Goal: Submit feedback/report problem: Submit feedback/report problem

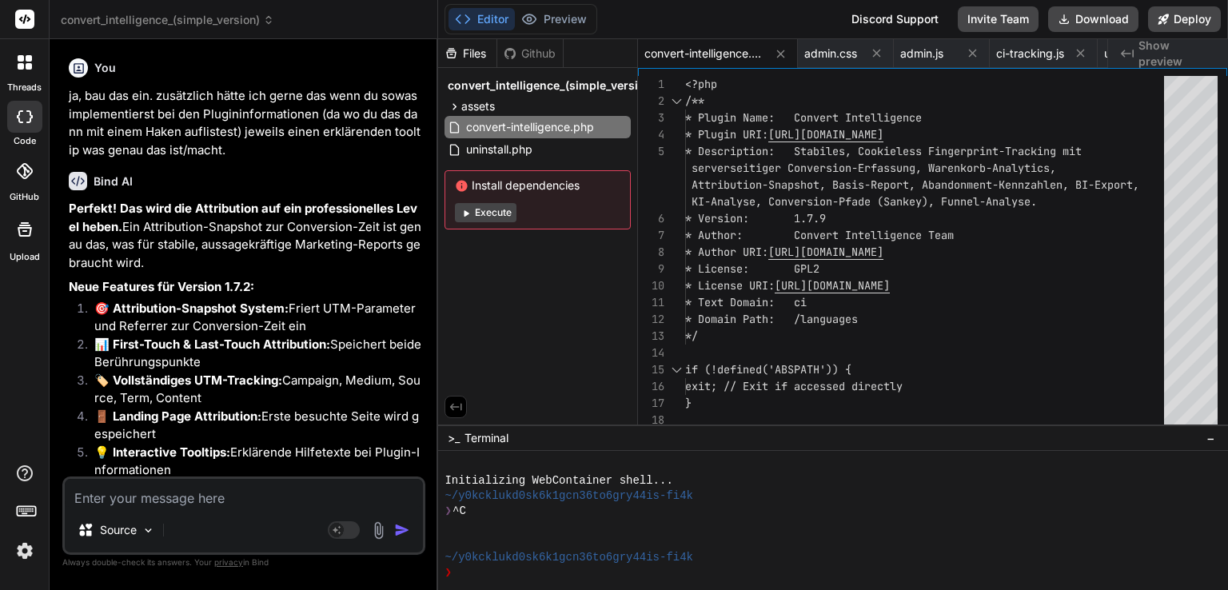
scroll to position [15897, 0]
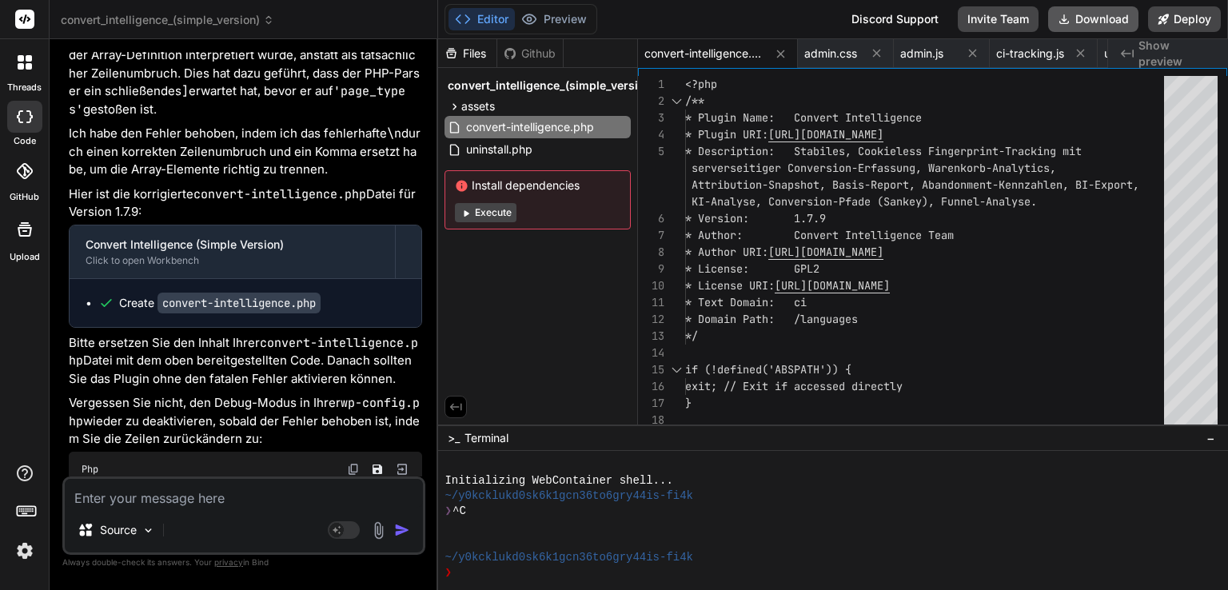
click at [1116, 21] on button "Download" at bounding box center [1093, 19] width 90 height 26
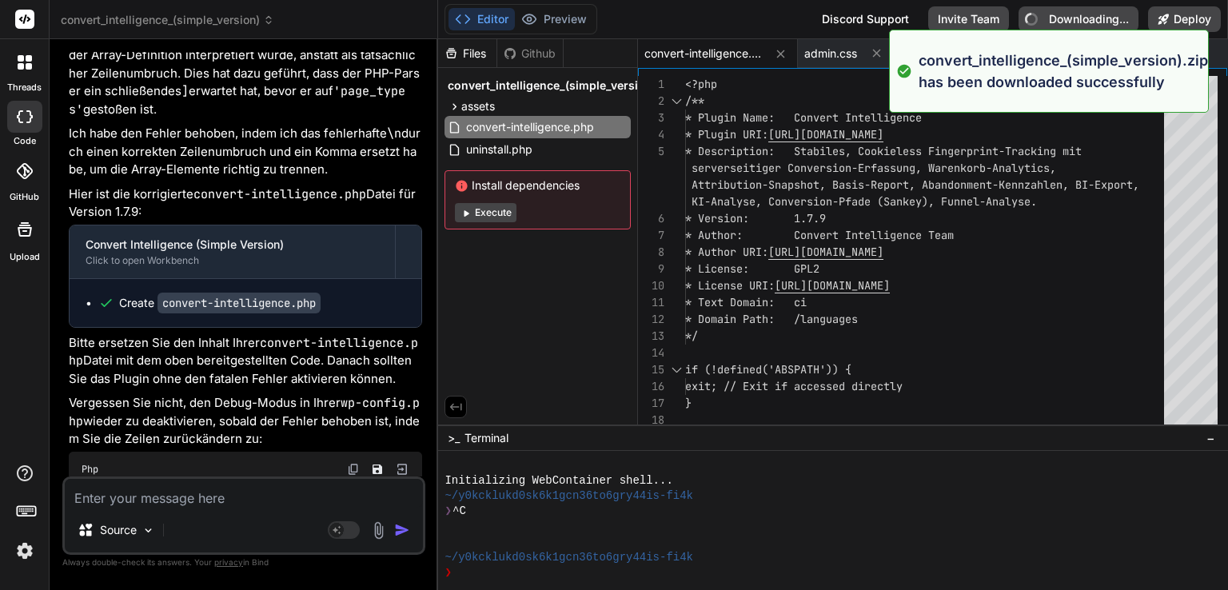
type textarea "x"
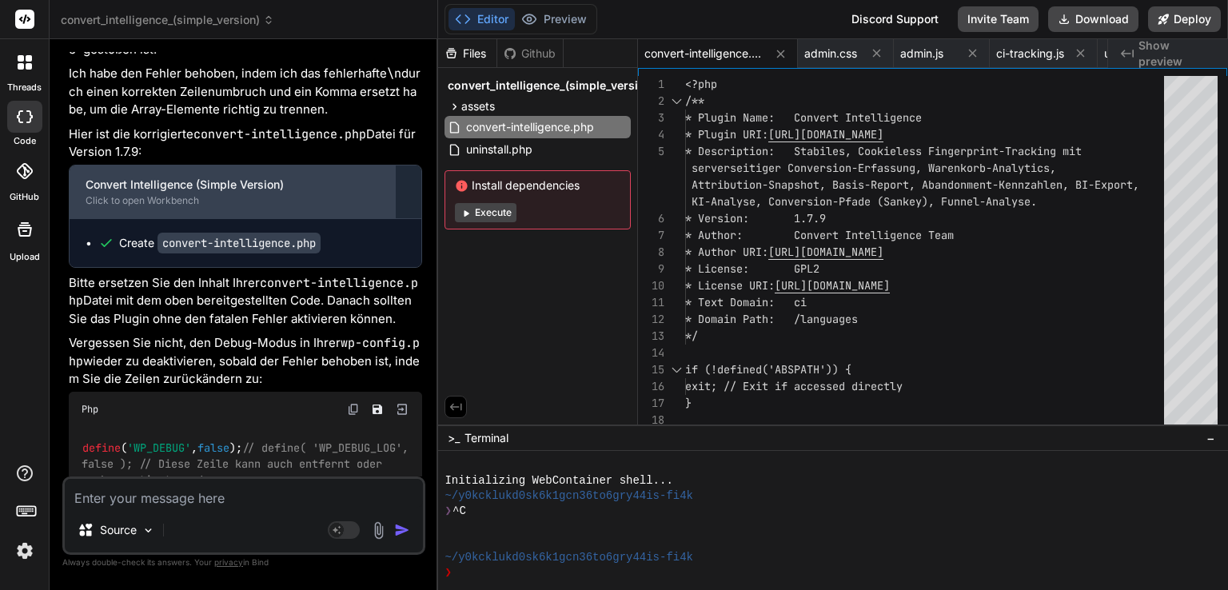
scroll to position [16156, 0]
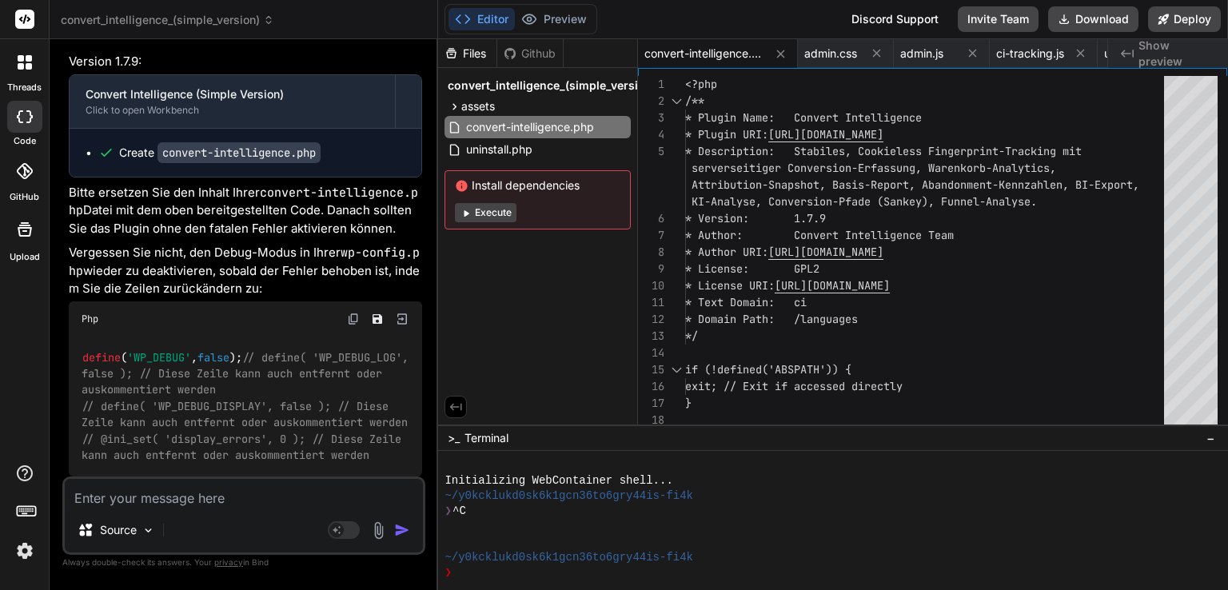
click at [184, 493] on textarea at bounding box center [244, 493] width 358 height 29
type textarea "h"
type textarea "x"
type textarea "hm"
type textarea "x"
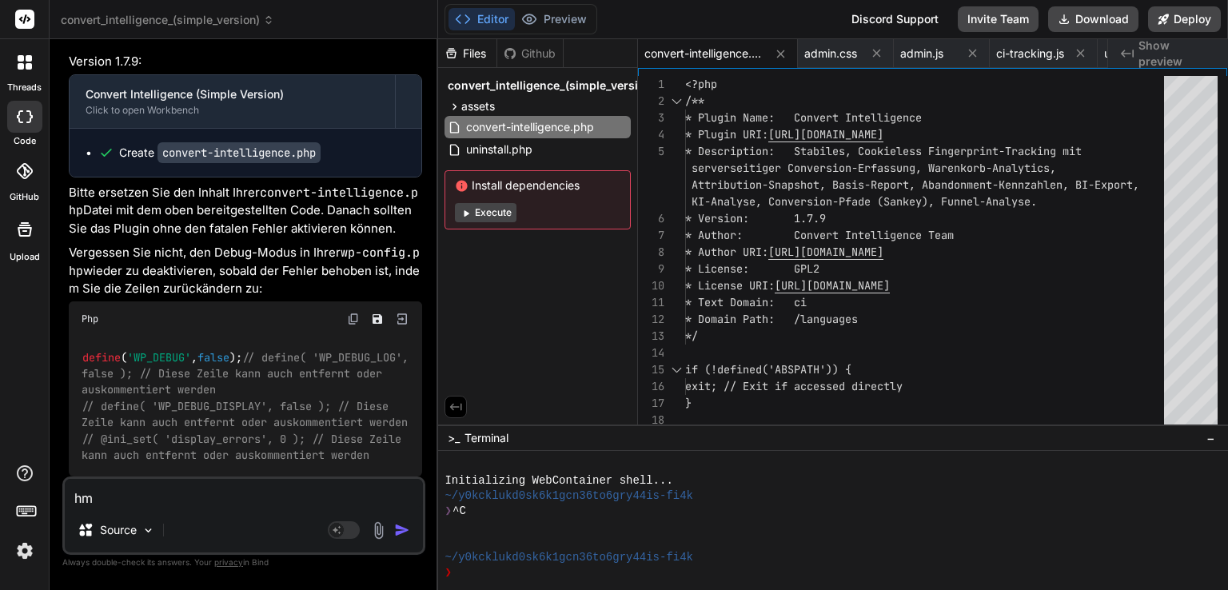
type textarea "hm,"
type textarea "x"
type textarea "hm,"
type textarea "x"
type textarea "hm, e"
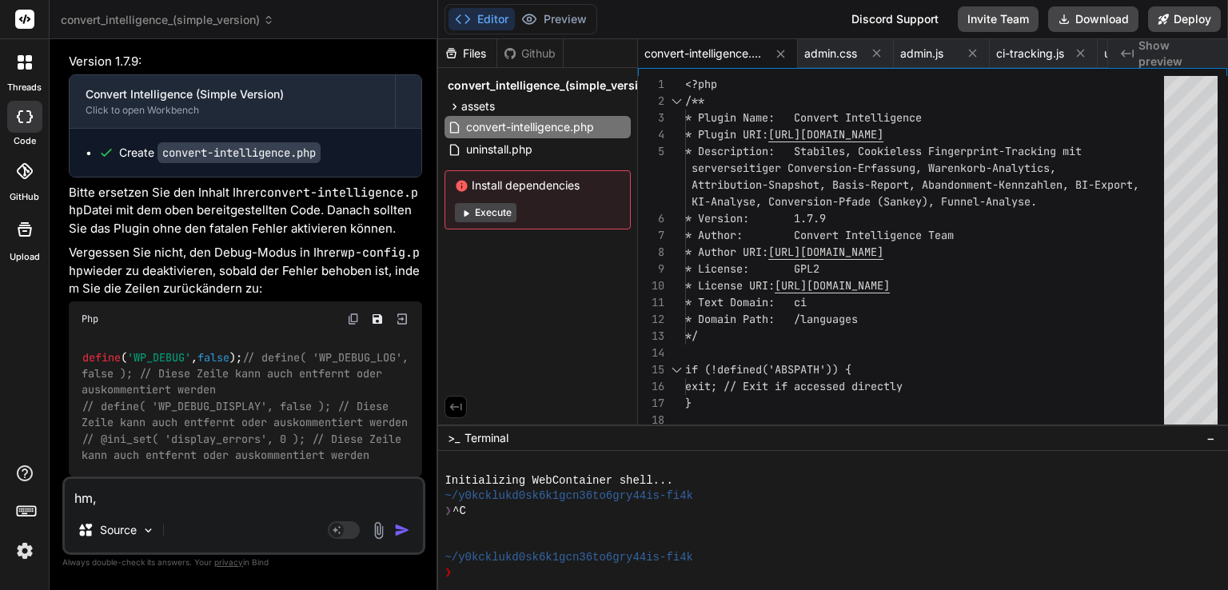
type textarea "x"
type textarea "hm, er"
type textarea "x"
type textarea "hm, er"
type textarea "x"
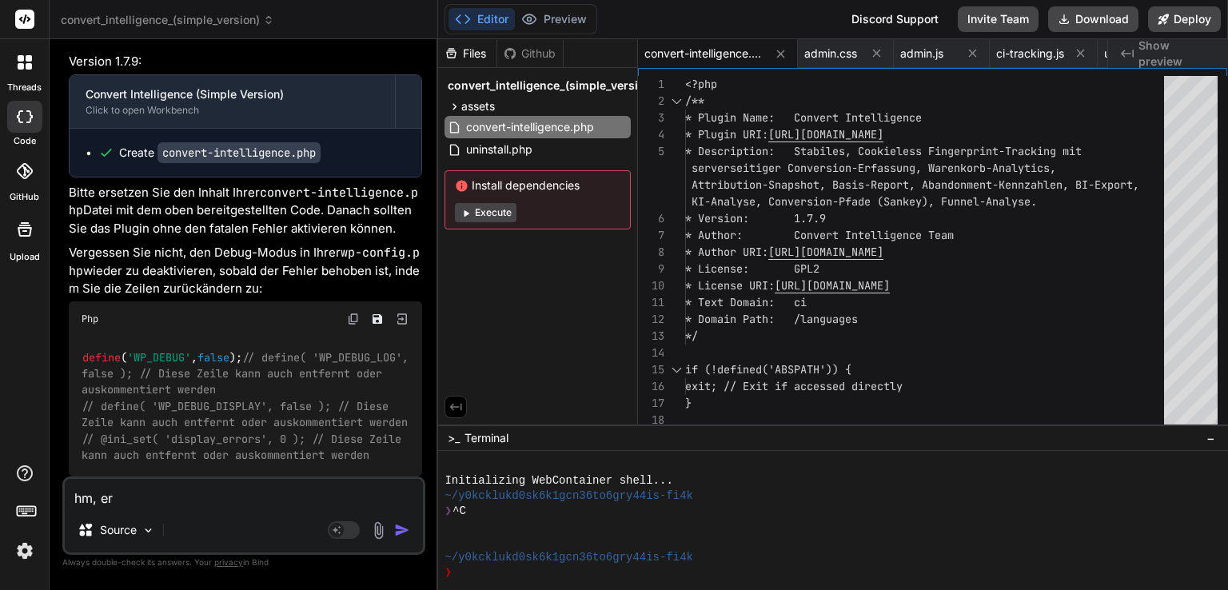
type textarea "hm, er s"
type textarea "x"
type textarea "hm, er sc"
type textarea "x"
type textarea "hm, er sch"
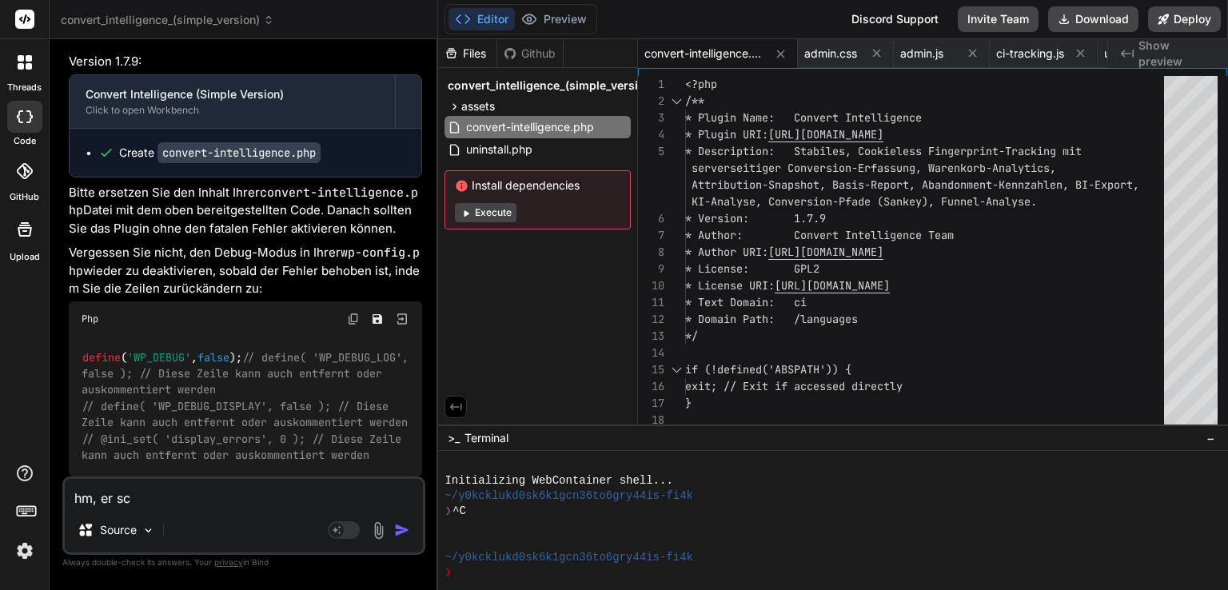
type textarea "x"
type textarea "hm, er sche"
type textarea "x"
type textarea "hm, er schei"
type textarea "x"
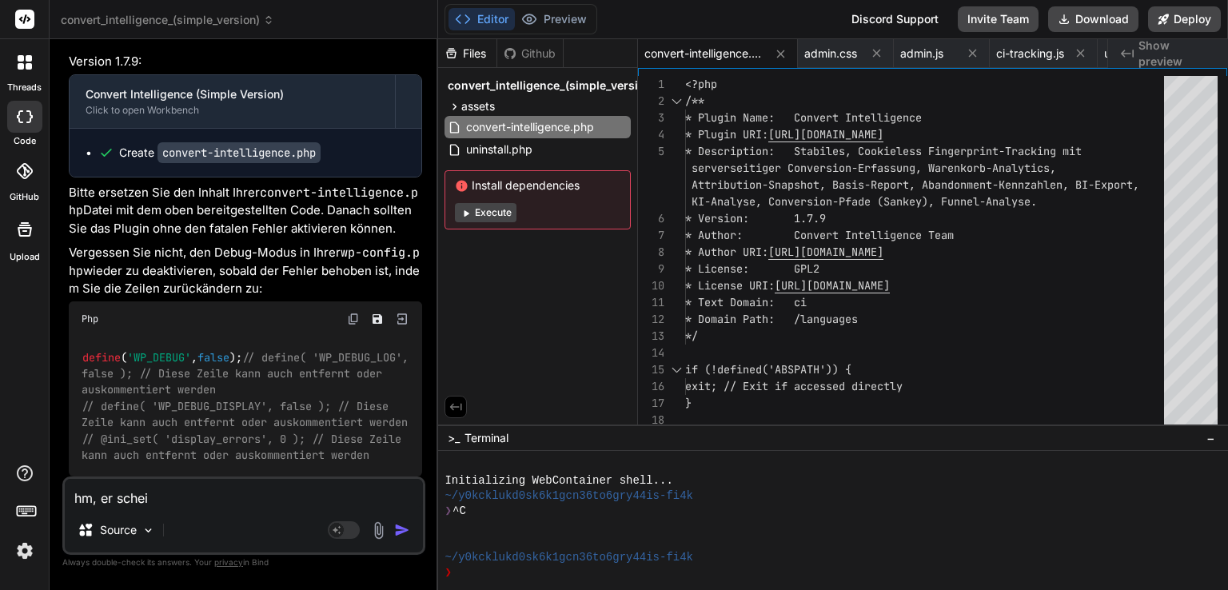
type textarea "hm, er schein"
type textarea "x"
type textarea "hm, er scheint"
type textarea "x"
type textarea "hm, er scheint"
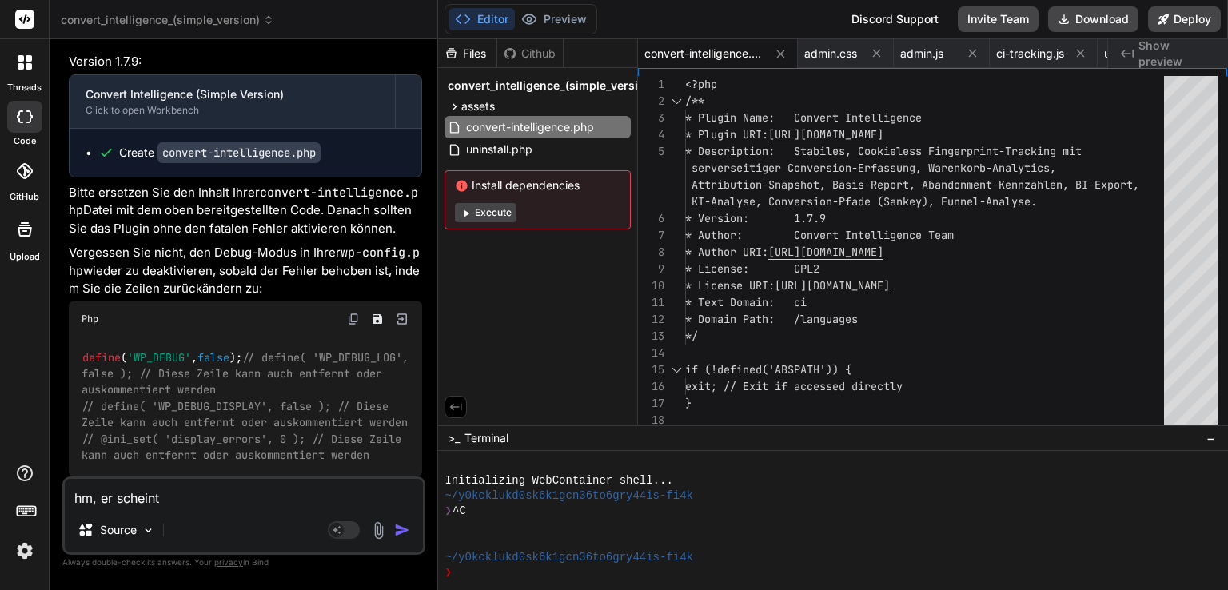
type textarea "x"
type textarea "hm, er scheint d"
type textarea "x"
type textarea "hm, er scheint di"
type textarea "x"
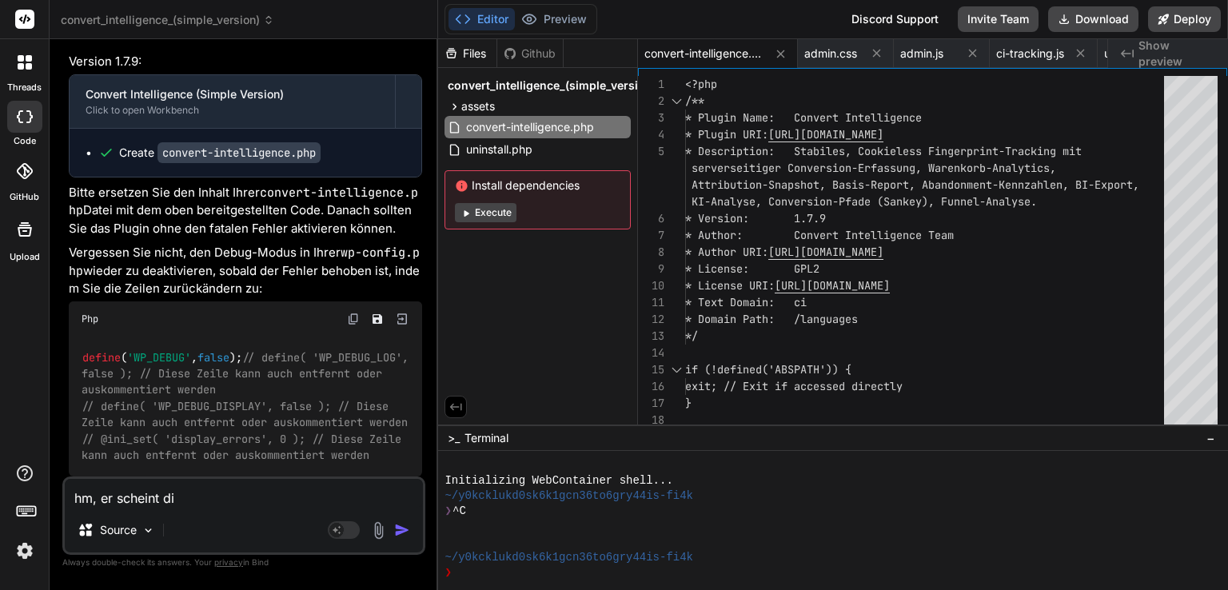
type textarea "hm, er scheint d"
type textarea "x"
type textarea "hm, er scheint de"
type textarea "x"
type textarea "hm, er scheint den"
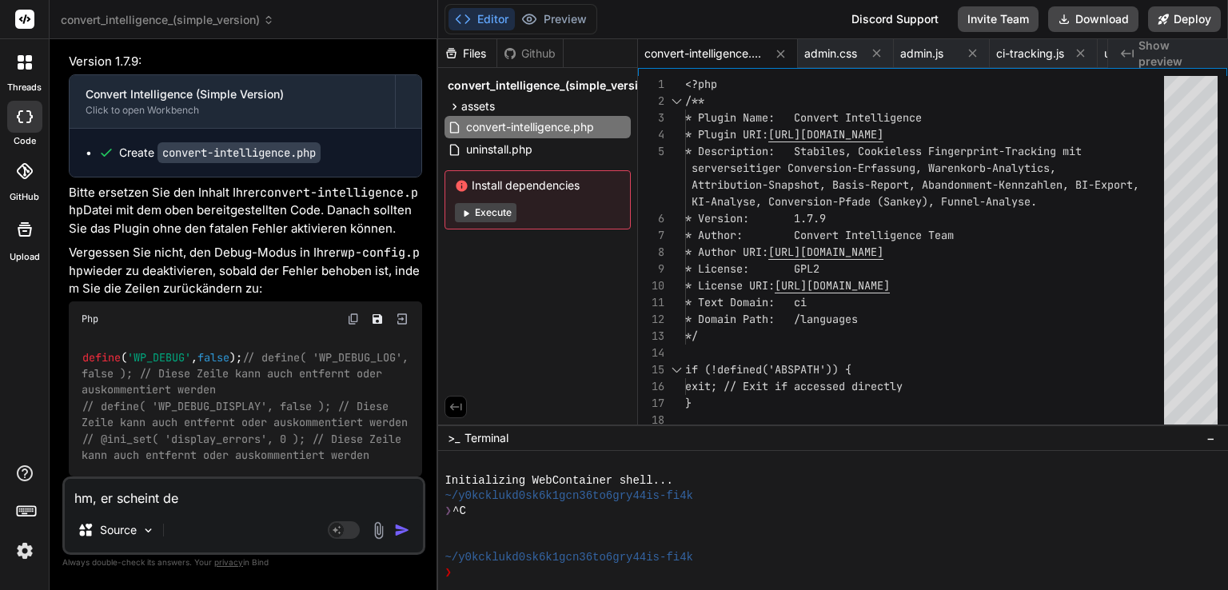
type textarea "x"
type textarea "hm, er scheint den"
type textarea "x"
type textarea "hm, er scheint den f"
type textarea "x"
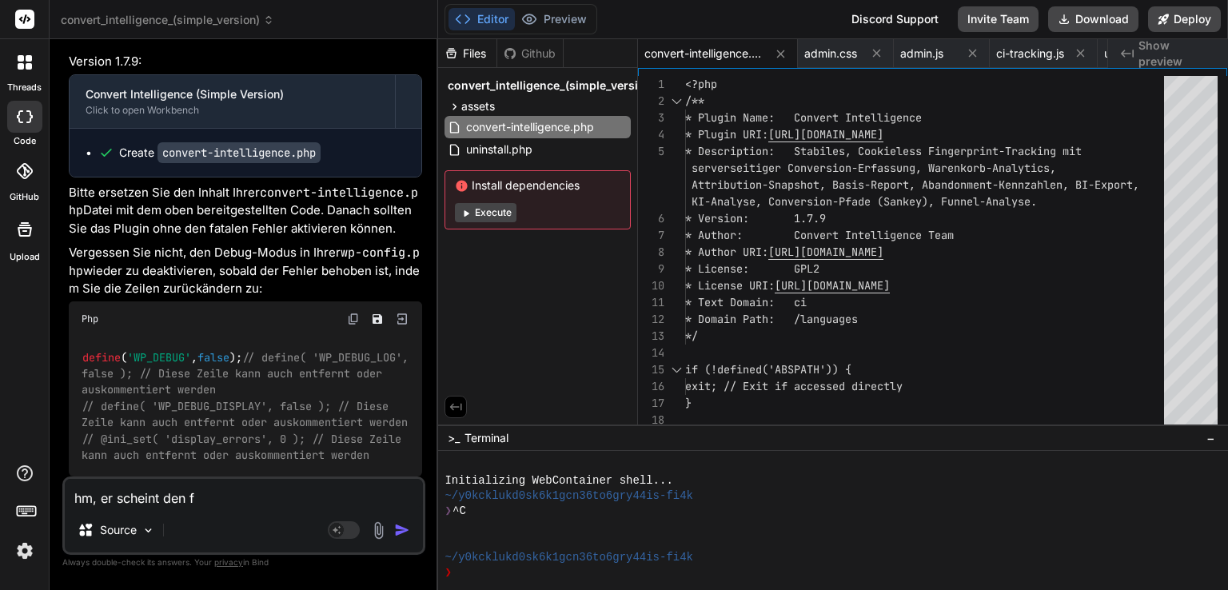
type textarea "hm, er scheint den fu"
type textarea "x"
type textarea "hm, er scheint den fun"
type textarea "x"
type textarea "hm, er scheint den funn"
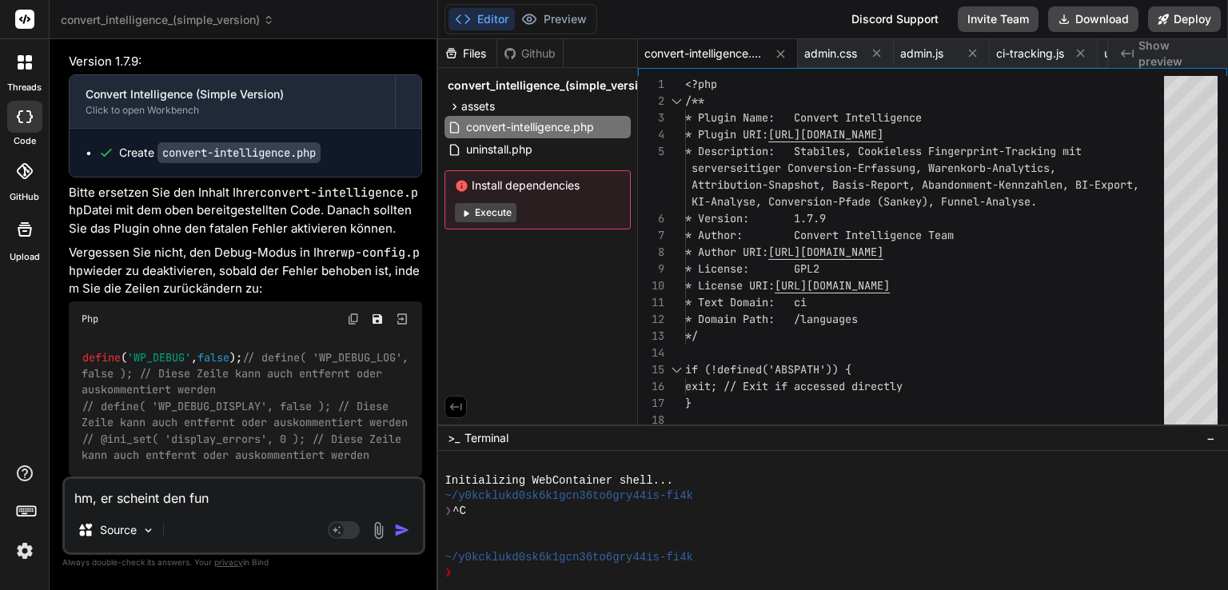
type textarea "x"
type textarea "hm, er scheint den funne"
type textarea "x"
type textarea "hm, er scheint den funnel"
type textarea "x"
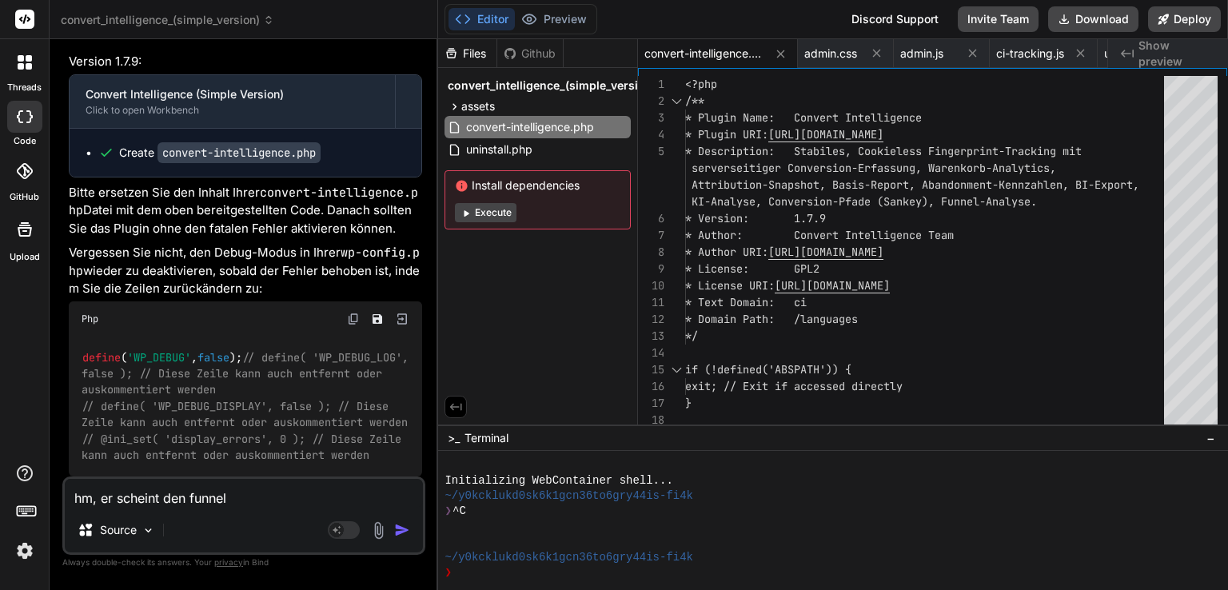
type textarea "hm, er scheint den funnel"
type textarea "x"
type textarea "hm, er scheint den funnel n"
type textarea "x"
type textarea "hm, er scheint den funnel ni"
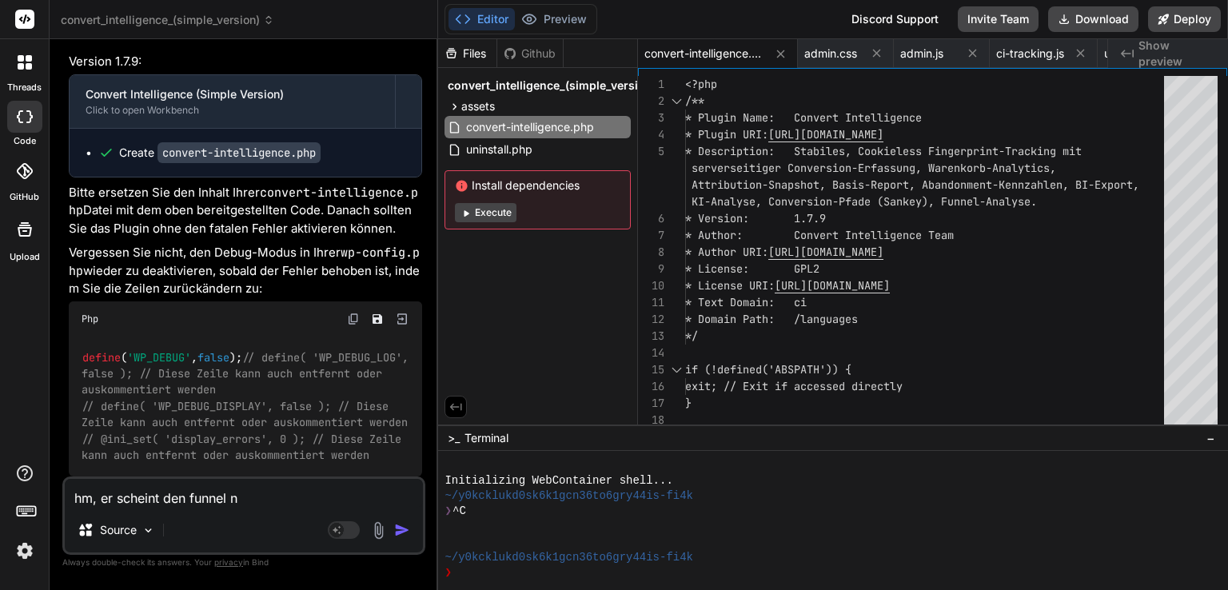
type textarea "x"
type textarea "hm, er scheint den funnel nic"
type textarea "x"
type textarea "hm, er scheint den funnel nich"
type textarea "x"
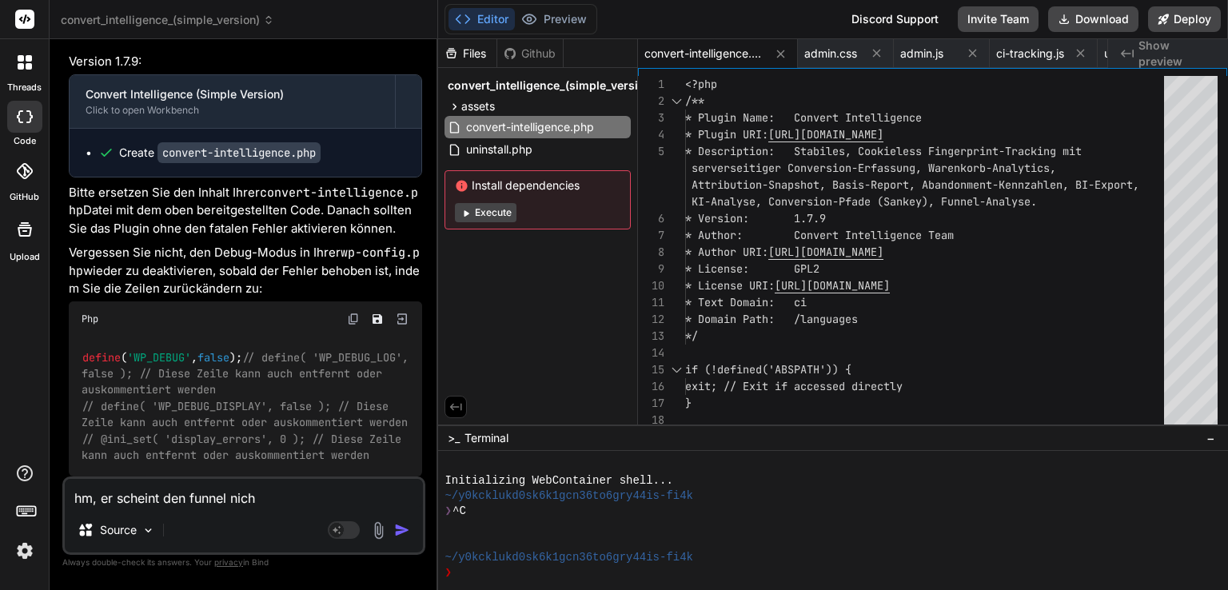
type textarea "hm, er scheint den funnel nicht"
type textarea "x"
type textarea "hm, er scheint den funnel nicht"
type textarea "x"
type textarea "hm, er scheint den funnel nicht z"
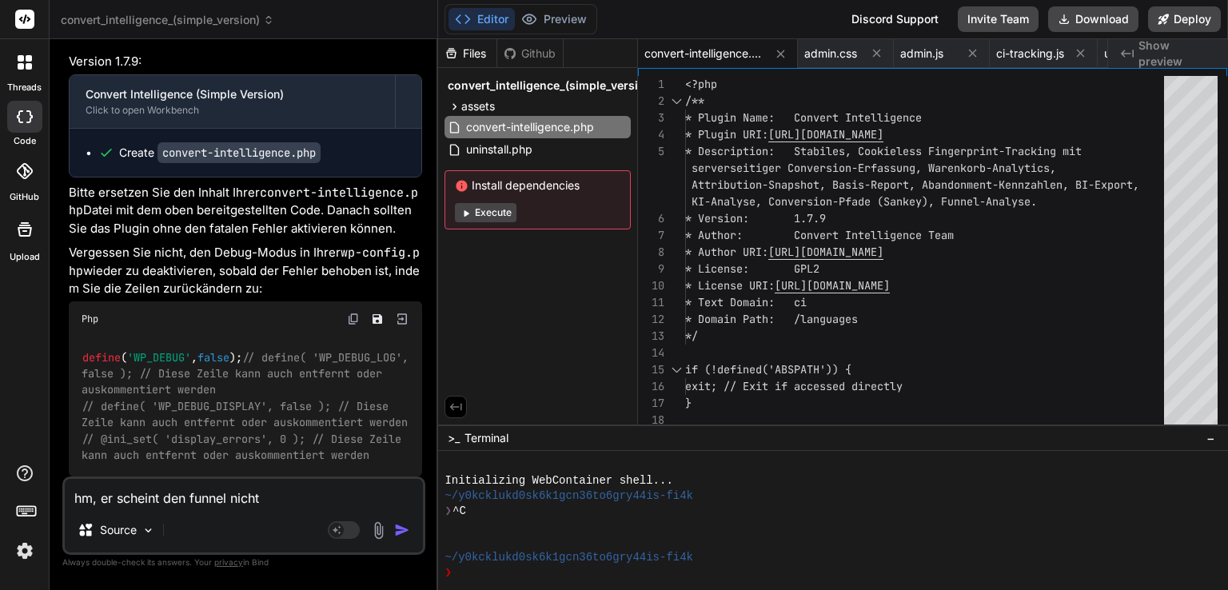
type textarea "x"
type textarea "hm, er scheint den funnel nicht zu"
type textarea "x"
type textarea "hm, er scheint den funnel nicht zu"
type textarea "x"
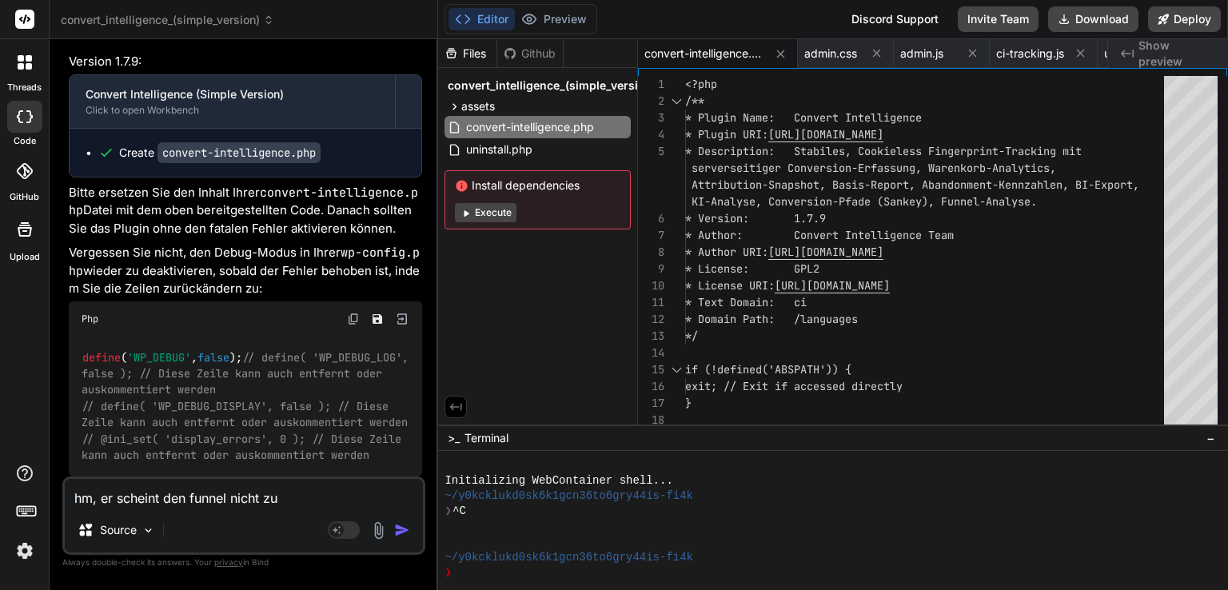
type textarea "hm, er scheint den funnel nicht zu v"
type textarea "x"
type textarea "hm, er scheint den funnel nicht zu vi"
type textarea "x"
type textarea "hm, er scheint den funnel nicht zu vis"
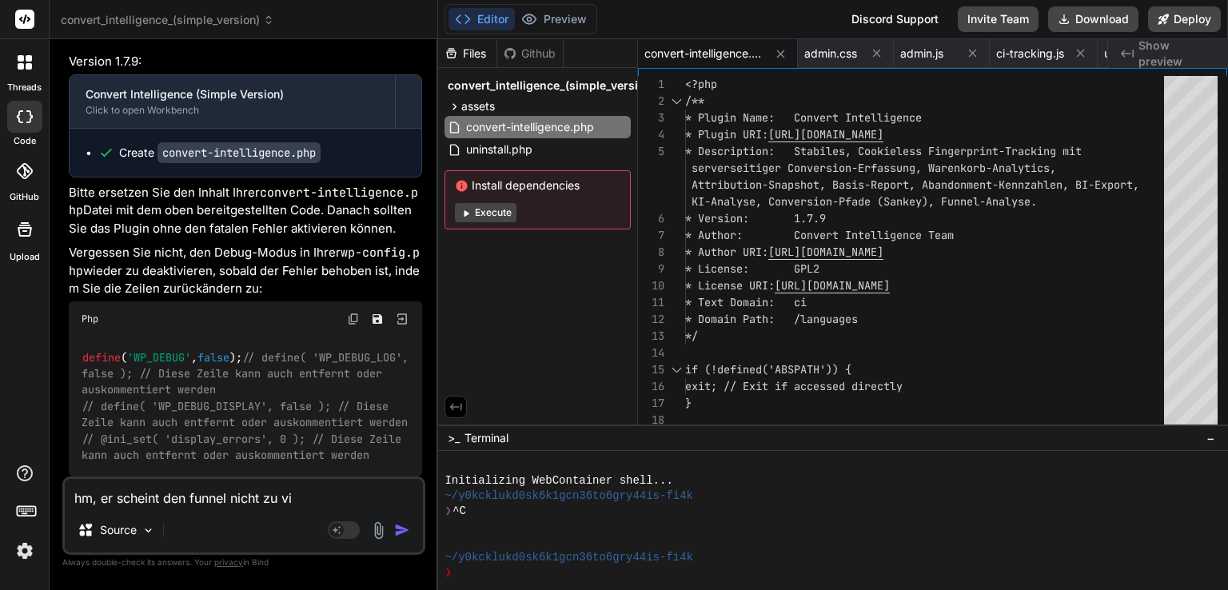
type textarea "x"
type textarea "hm, er scheint den funnel nicht zu visu"
type textarea "x"
type textarea "hm, er scheint den funnel nicht zu visua"
type textarea "x"
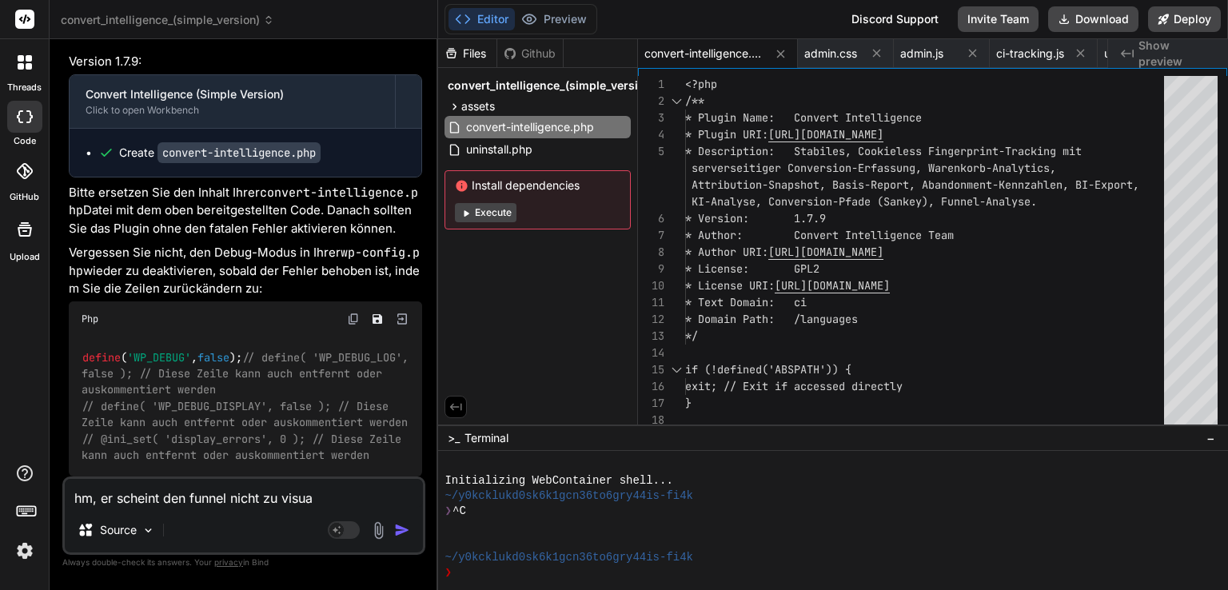
type textarea "hm, er scheint den funnel nicht zu visual"
type textarea "x"
type textarea "hm, er scheint den funnel nicht zu visuali"
type textarea "x"
type textarea "hm, er scheint den funnel nicht zu visualis"
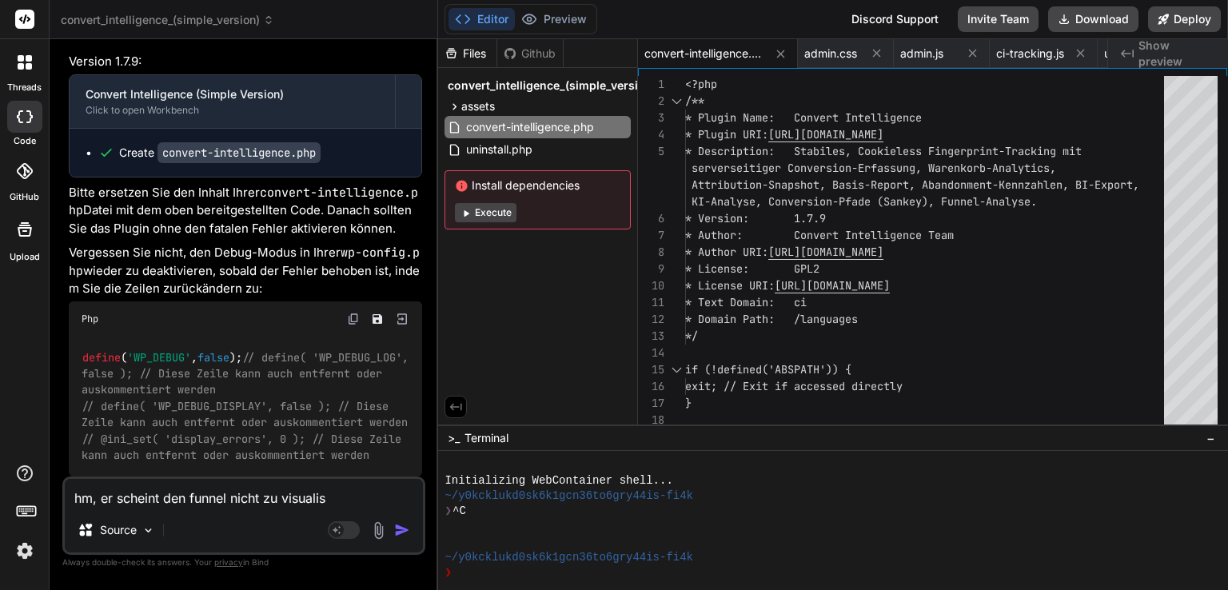
type textarea "x"
type textarea "hm, er scheint den funnel nicht zu visualisi"
type textarea "x"
type textarea "hm, er scheint den funnel nicht zu visualisier"
type textarea "x"
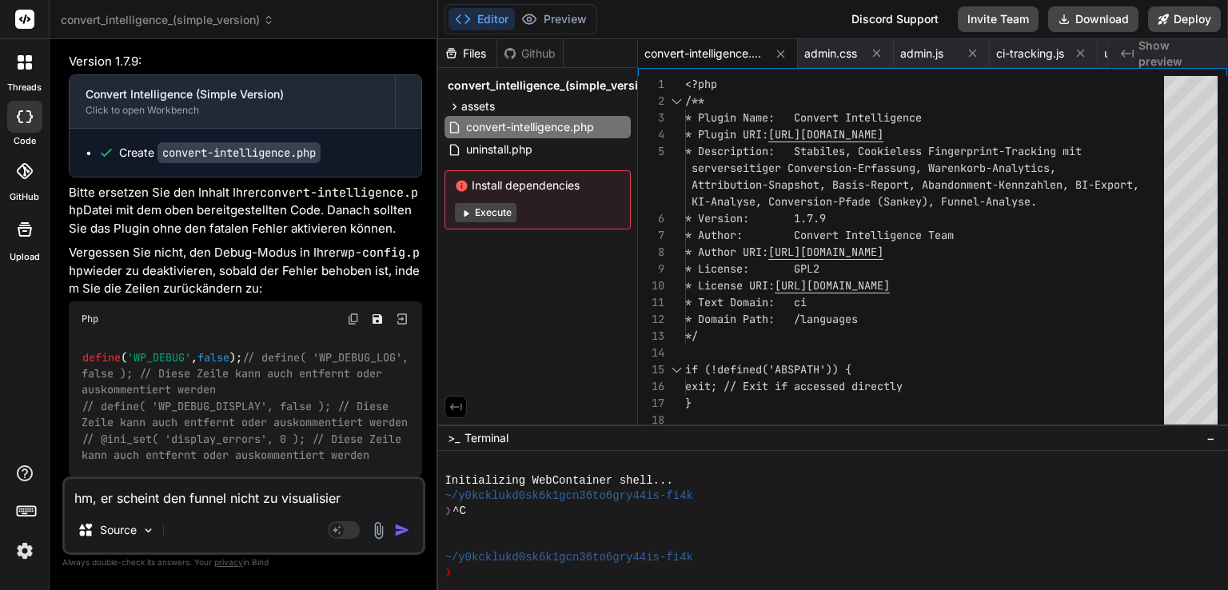
type textarea "hm, er scheint den funnel nicht zu visualisiere"
type textarea "x"
type textarea "hm, er scheint den funnel nicht zu visualisieren"
type textarea "x"
type textarea "hm, er scheint den funnel nicht zu visualisieren."
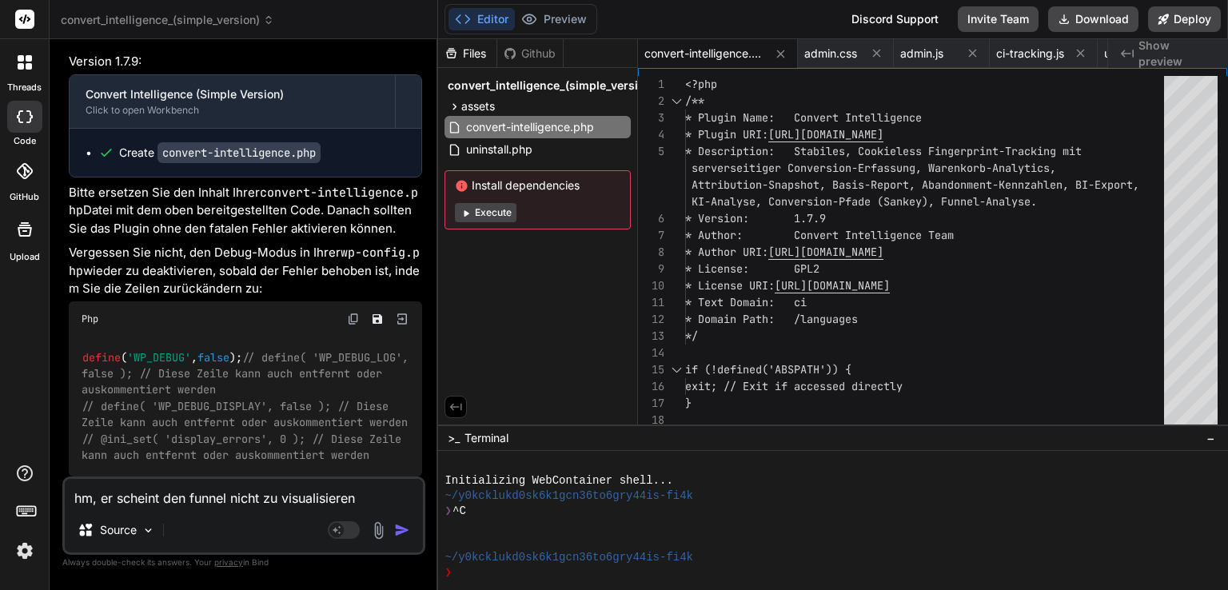
type textarea "x"
type textarea "hm, er scheint den funnel nicht zu visualisieren."
type textarea "x"
type textarea "hm, er scheint den funnel nicht zu visualisieren. i"
type textarea "x"
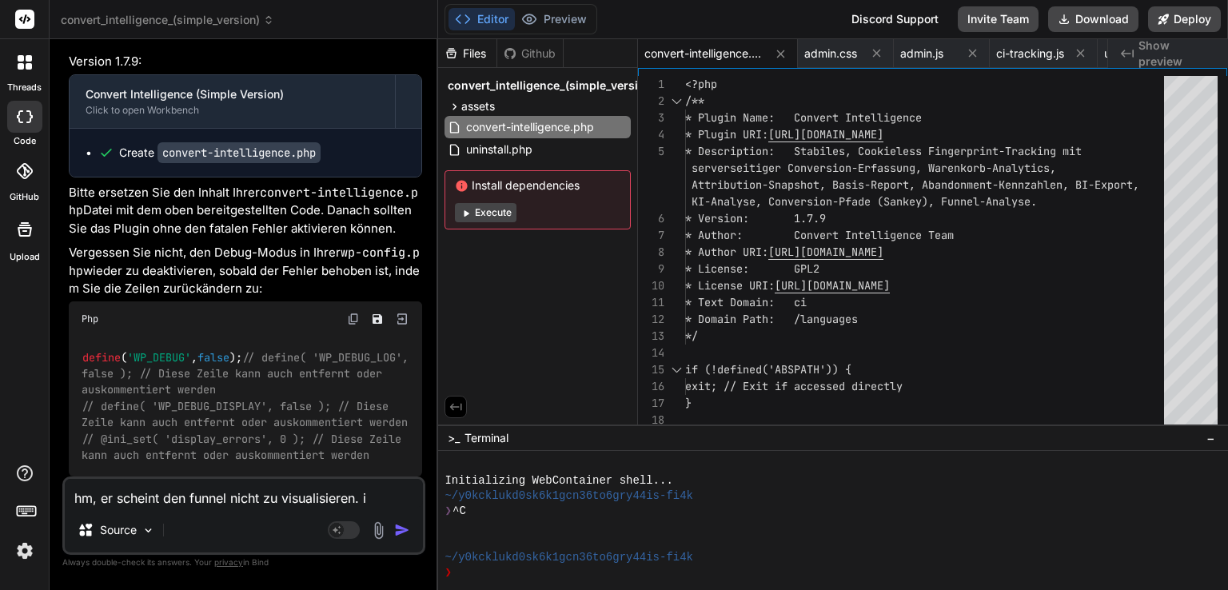
type textarea "hm, er scheint den funnel nicht zu visualisieren. im"
type textarea "x"
type textarea "hm, er scheint den funnel nicht zu visualisieren. im"
type textarea "x"
type textarea "hm, er scheint den funnel nicht zu visualisieren. im i"
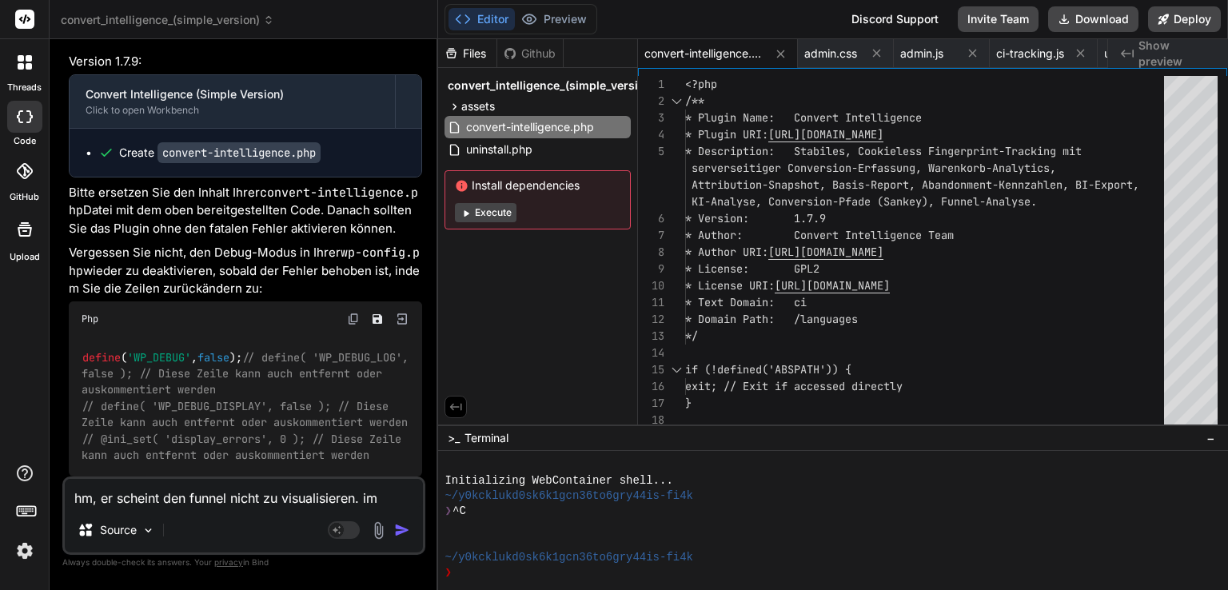
type textarea "x"
type textarea "hm, er scheint den funnel nicht zu visualisieren. im in"
type textarea "x"
type textarea "hm, er scheint den funnel nicht zu visualisieren. im inc"
type textarea "x"
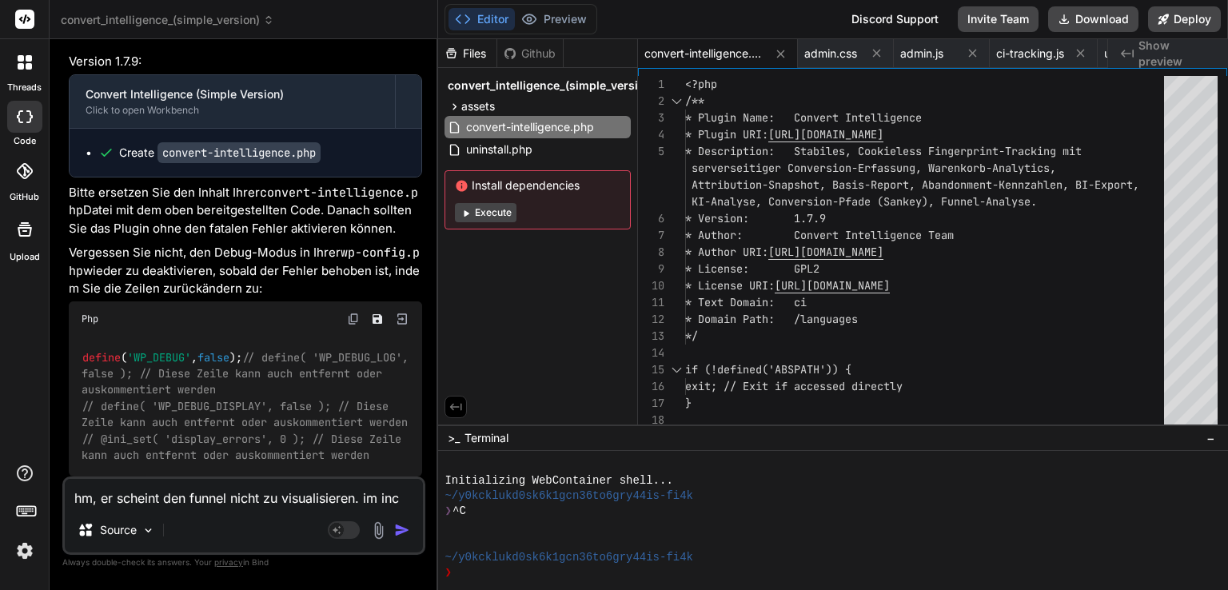
type textarea "hm, er scheint den funnel nicht zu visualisieren. im inco"
type textarea "x"
type textarea "hm, er scheint den funnel nicht zu visualisieren. im incog"
type textarea "x"
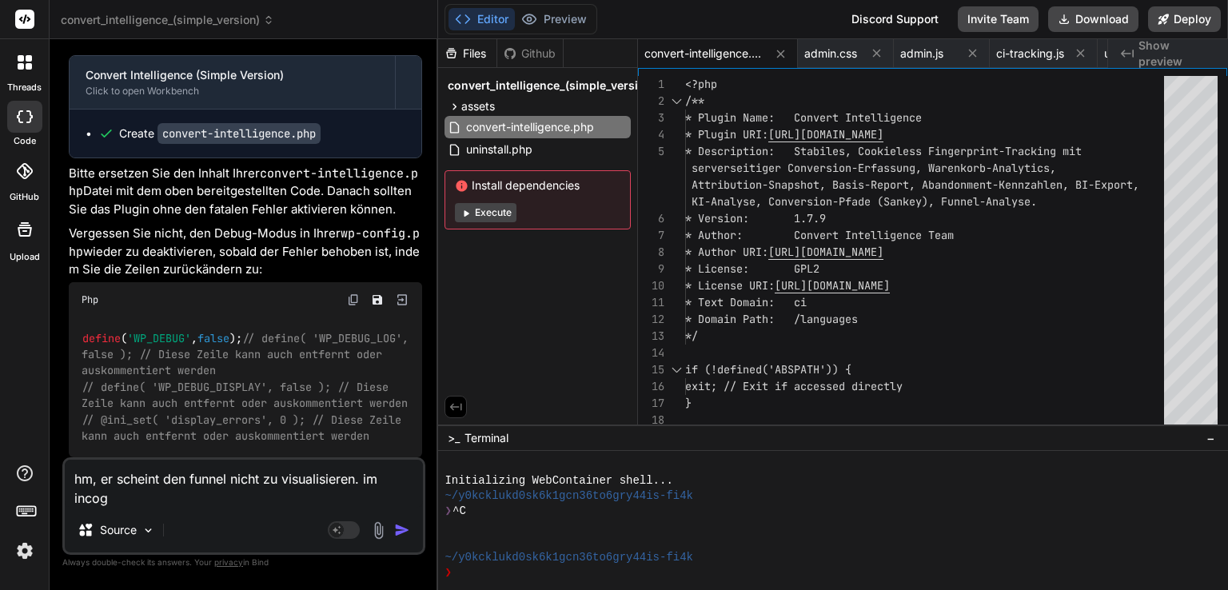
type textarea "hm, er scheint den funnel nicht zu visualisieren. im incogn"
type textarea "x"
type textarea "hm, er scheint den funnel nicht zu visualisieren. im incogni"
type textarea "x"
type textarea "hm, er scheint den funnel nicht zu visualisieren. im incognit"
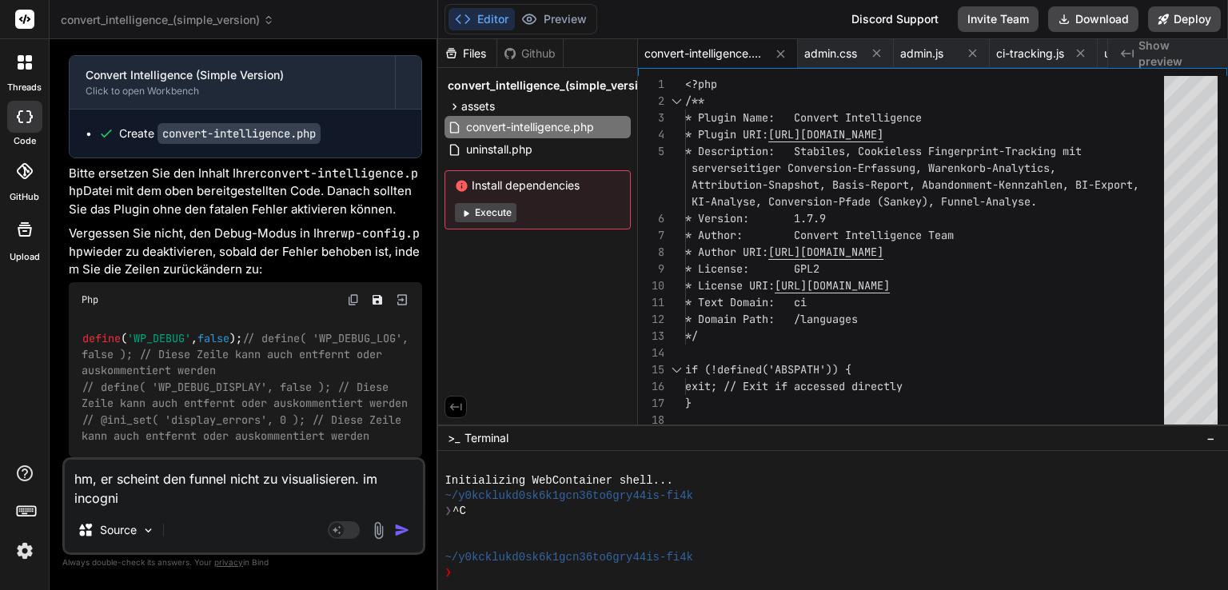
type textarea "x"
type textarea "hm, er scheint den funnel nicht zu visualisieren. im incognito"
type textarea "x"
type textarea "hm, er scheint den funnel nicht zu visualisieren. im incognito"
type textarea "x"
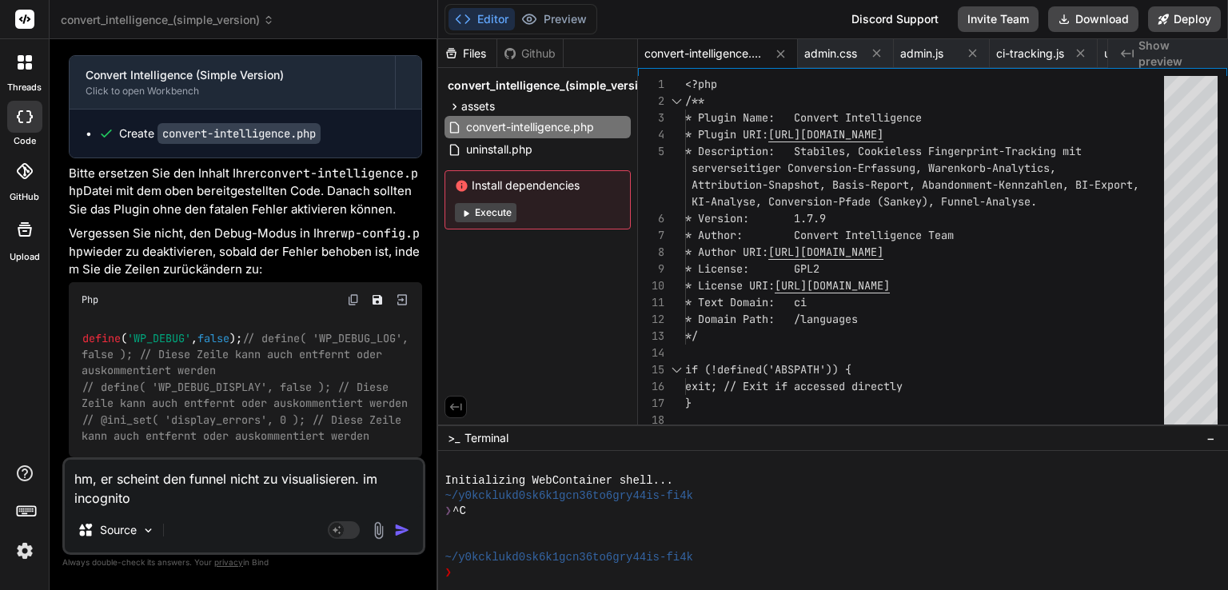
type textarea "hm, er scheint den funnel nicht zu visualisieren. im incognito a"
type textarea "x"
type textarea "hm, er scheint den funnel nicht zu visualisieren. im incognito"
type textarea "x"
type textarea "hm, er scheint den funnel nicht zu visualisieren. im incognito h"
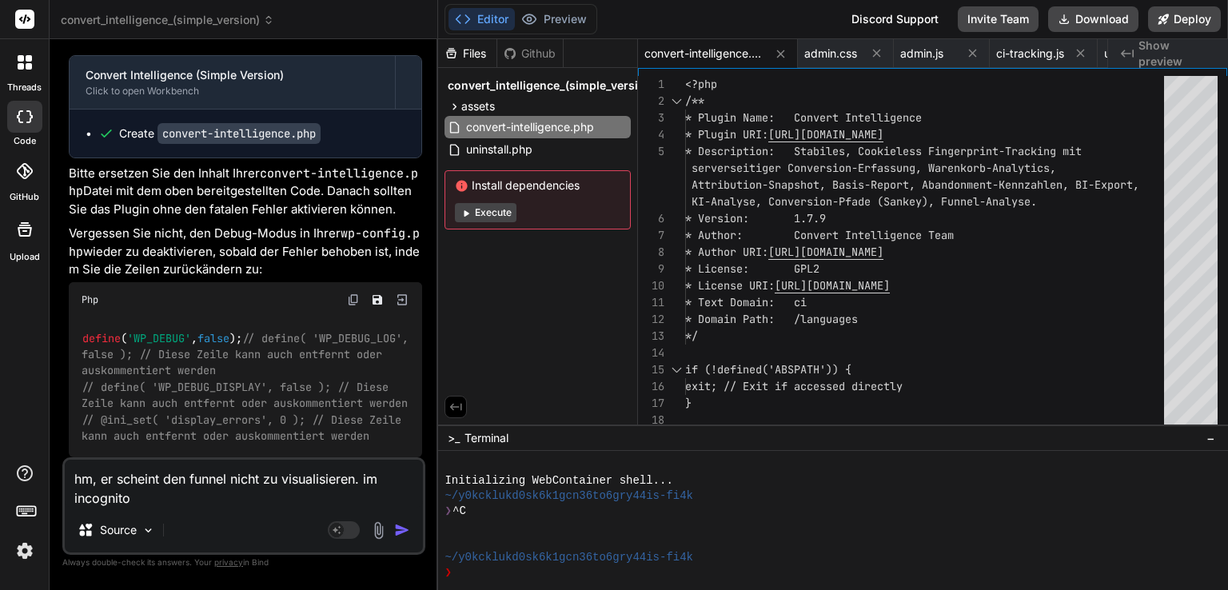
type textarea "x"
type textarea "hm, er scheint den funnel nicht zu visualisieren. im incognito ha"
type textarea "x"
type textarea "hm, er scheint den funnel nicht zu visualisieren. im incognito hab"
type textarea "x"
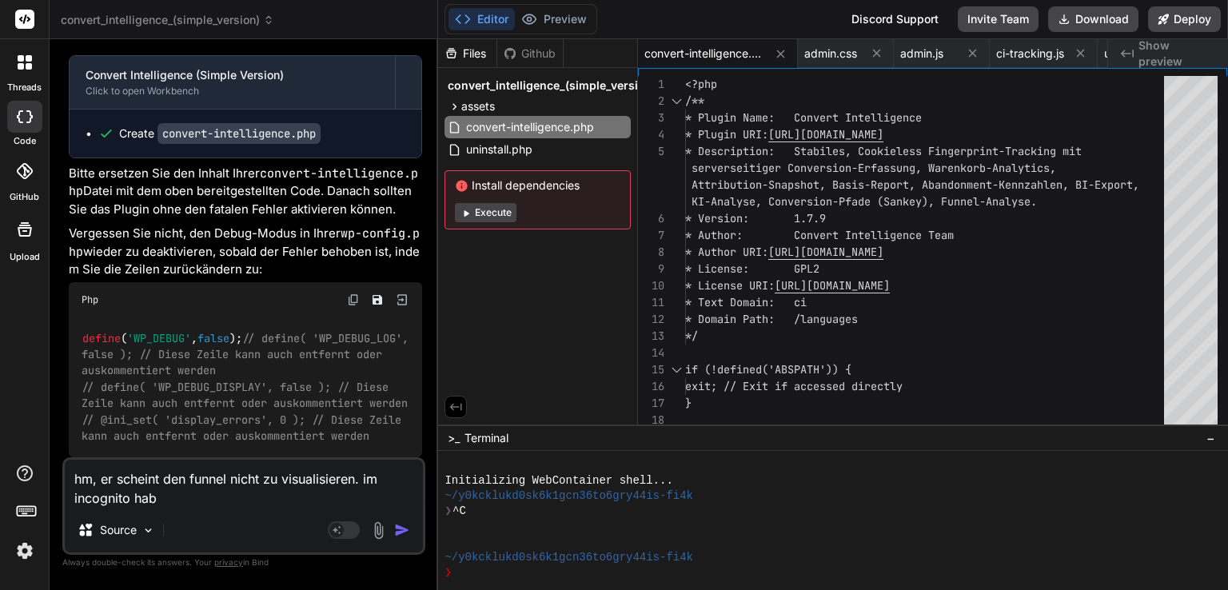
type textarea "hm, er scheint den funnel nicht zu visualisieren. im incognito habe"
type textarea "x"
type textarea "hm, er scheint den funnel nicht zu visualisieren. im incognito habe"
type textarea "x"
type textarea "hm, er scheint den funnel nicht zu visualisieren. im incognito habe i"
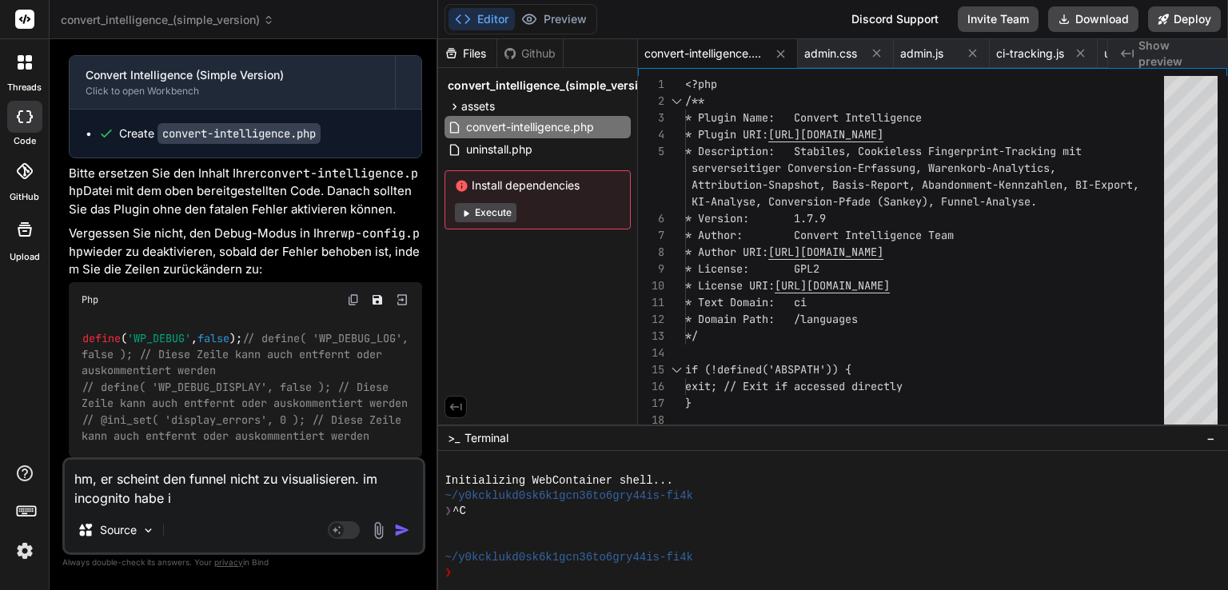
type textarea "x"
type textarea "hm, er scheint den funnel nicht zu visualisieren. im incognito habe ic"
type textarea "x"
type textarea "hm, er scheint den funnel nicht zu visualisieren. im incognito habe ich"
type textarea "x"
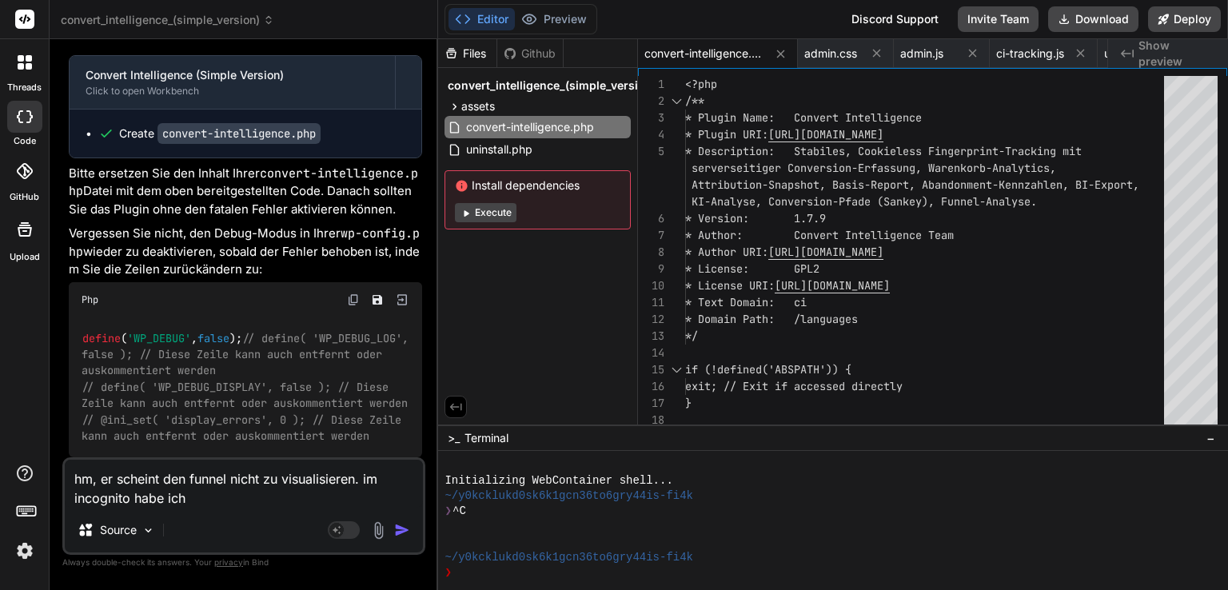
type textarea "hm, er scheint den funnel nicht zu visualisieren. im incognito habe ich"
type textarea "x"
type textarea "hm, er scheint den funnel nicht zu visualisieren. im incognito habe ich e"
type textarea "x"
type textarea "hm, er scheint den funnel nicht zu visualisieren. im incognito habe ich ei"
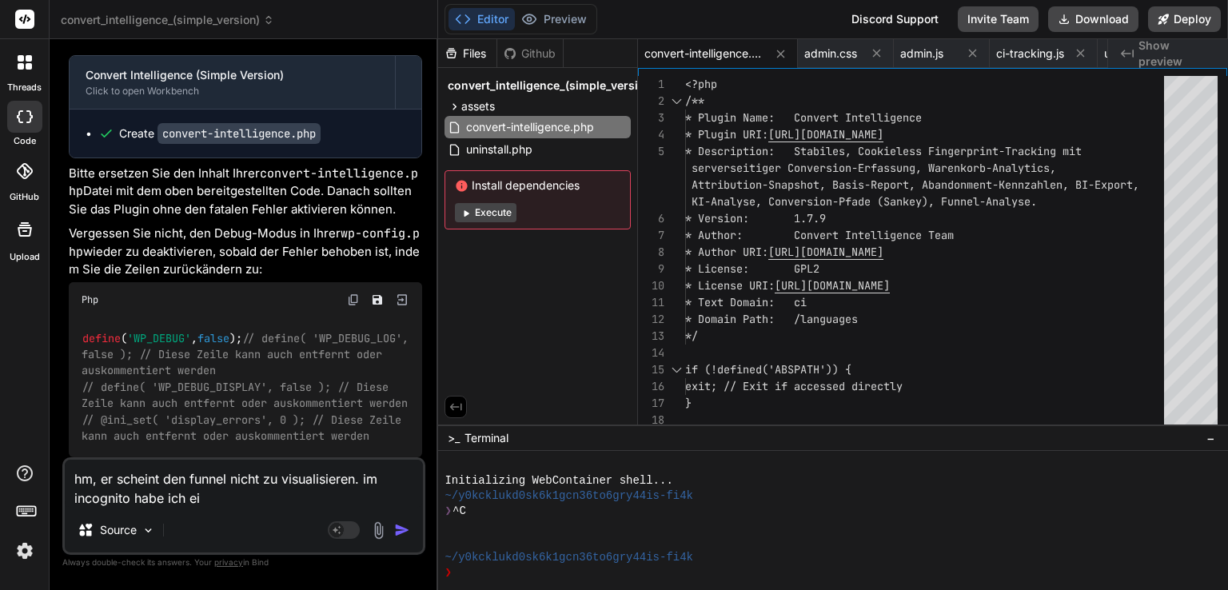
type textarea "x"
type textarea "hm, er scheint den funnel nicht zu visualisieren. im incognito habe ich ein"
type textarea "x"
type textarea "hm, er scheint den funnel nicht zu visualisieren. im incognito habe ich eine"
type textarea "x"
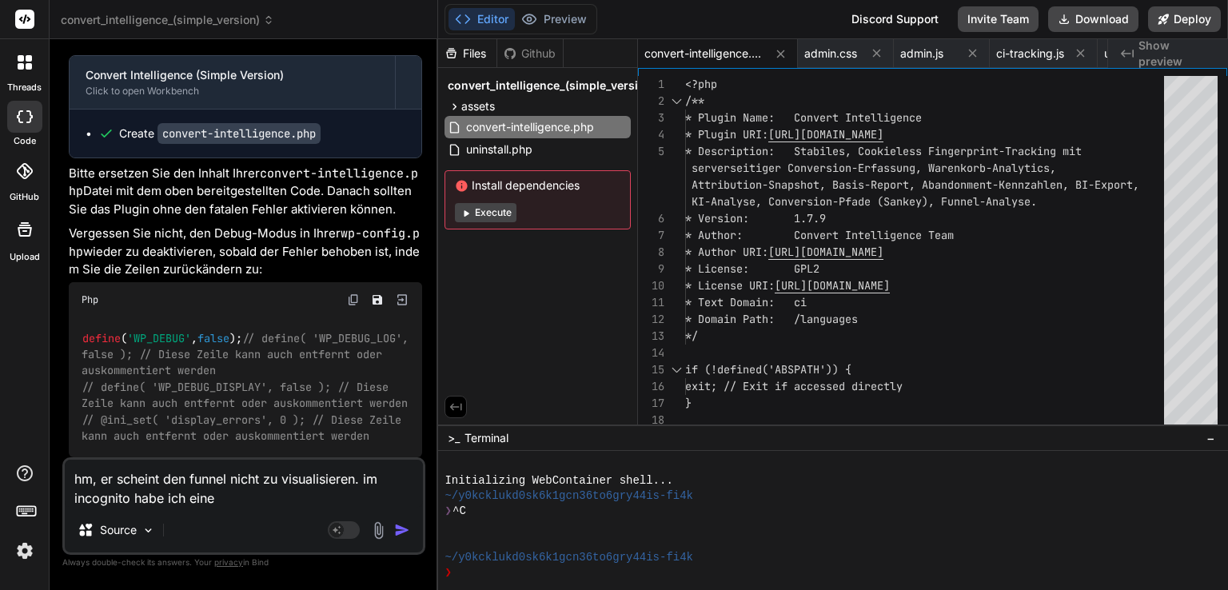
type textarea "hm, er scheint den funnel nicht zu visualisieren. im incognito habe ich eine"
type textarea "x"
type textarea "hm, er scheint den funnel nicht zu visualisieren. im incognito habe ich eine c"
type textarea "x"
type textarea "hm, er scheint den funnel nicht zu visualisieren. im incognito habe ich eine co"
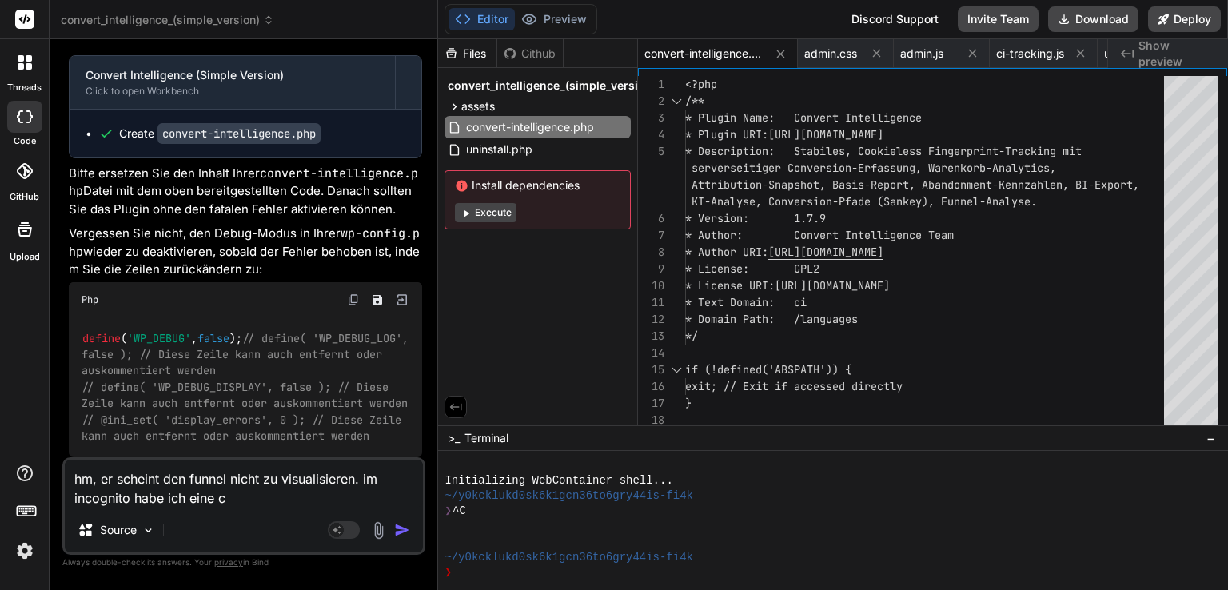
type textarea "x"
type textarea "hm, er scheint den funnel nicht zu visualisieren. im incognito habe ich eine con"
type textarea "x"
type textarea "hm, er scheint den funnel nicht zu visualisieren. im incognito habe ich eine co…"
type textarea "x"
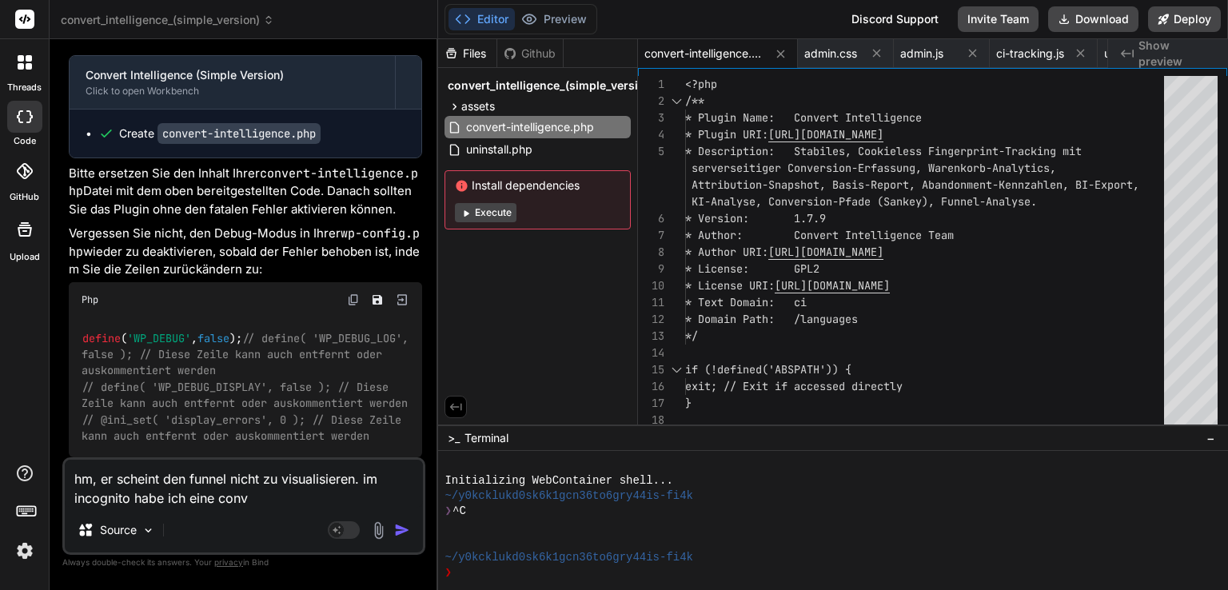
type textarea "hm, er scheint den funnel nicht zu visualisieren. im incognito habe ich eine co…"
type textarea "x"
type textarea "hm, er scheint den funnel nicht zu visualisieren. im incognito habe ich eine co…"
type textarea "x"
type textarea "hm, er scheint den funnel nicht zu visualisieren. im incognito habe ich eine co…"
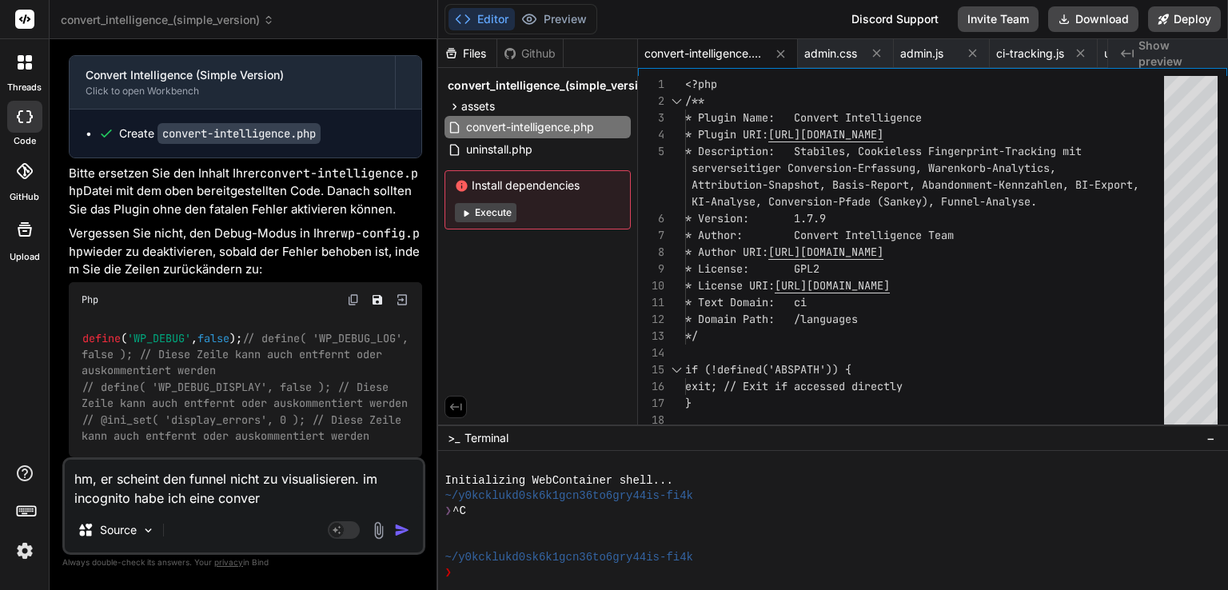
type textarea "x"
type textarea "hm, er scheint den funnel nicht zu visualisieren. im incognito habe ich eine co…"
type textarea "x"
type textarea "hm, er scheint den funnel nicht zu visualisieren. im incognito habe ich eine co…"
type textarea "x"
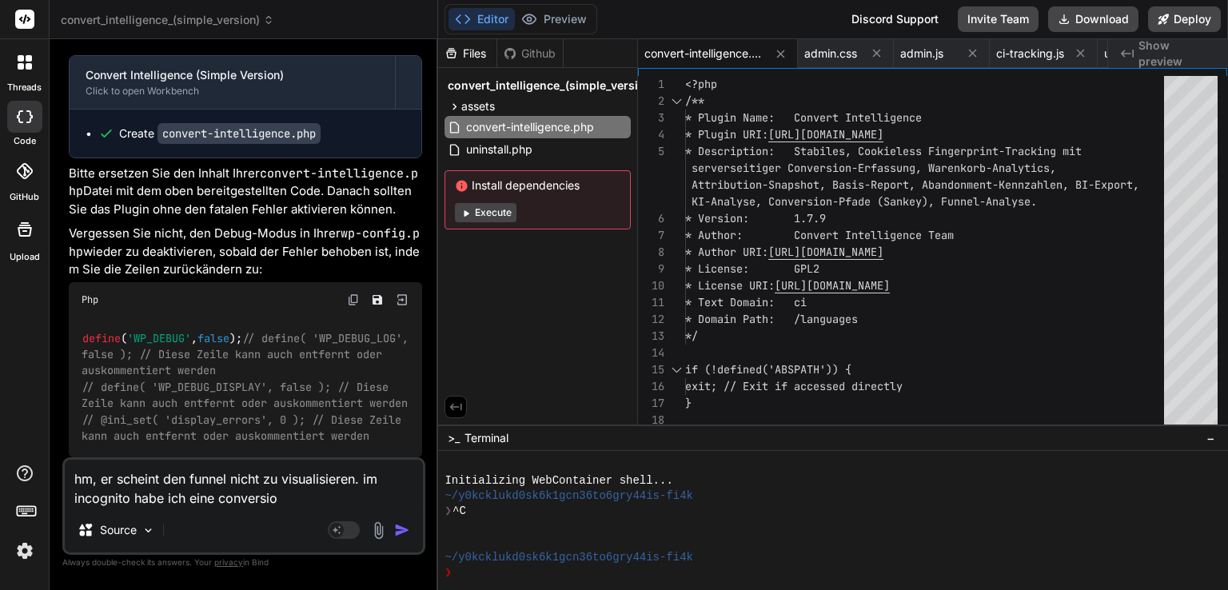
type textarea "hm, er scheint den funnel nicht zu visualisieren. im incognito habe ich eine co…"
type textarea "x"
type textarea "hm, er scheint den funnel nicht zu visualisieren. im incognito habe ich eine co…"
type textarea "x"
type textarea "hm, er scheint den funnel nicht zu visualisieren. im incognito habe ich eine co…"
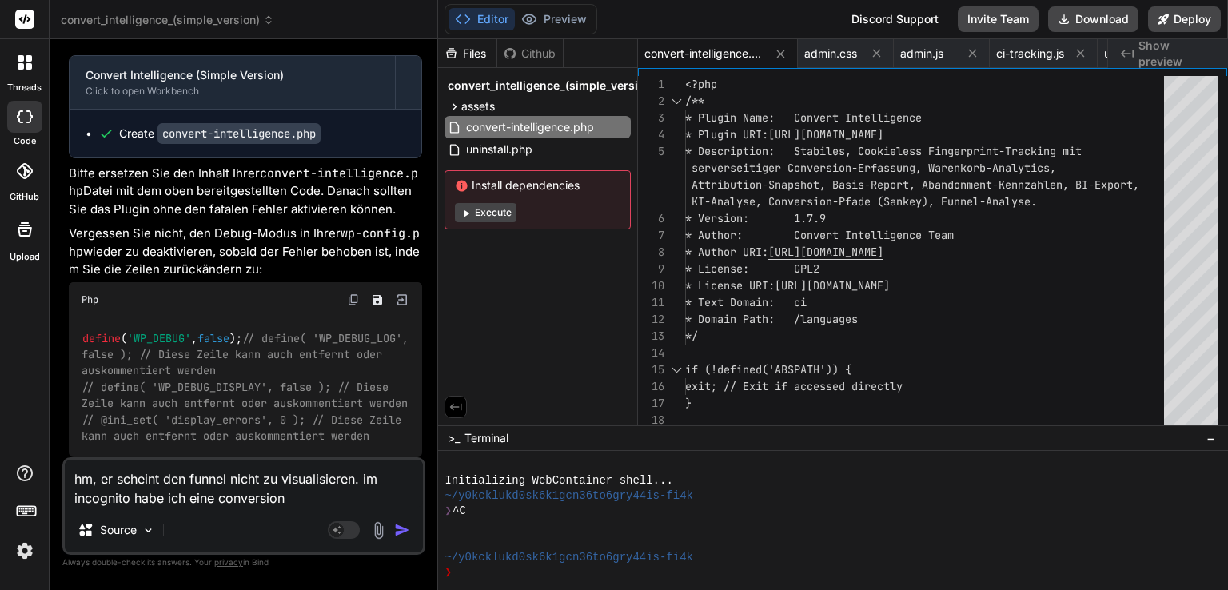
type textarea "x"
type textarea "hm, er scheint den funnel nicht zu visualisieren. im incognito habe ich eine co…"
type textarea "x"
type textarea "hm, er scheint den funnel nicht zu visualisieren. im incognito habe ich eine co…"
type textarea "x"
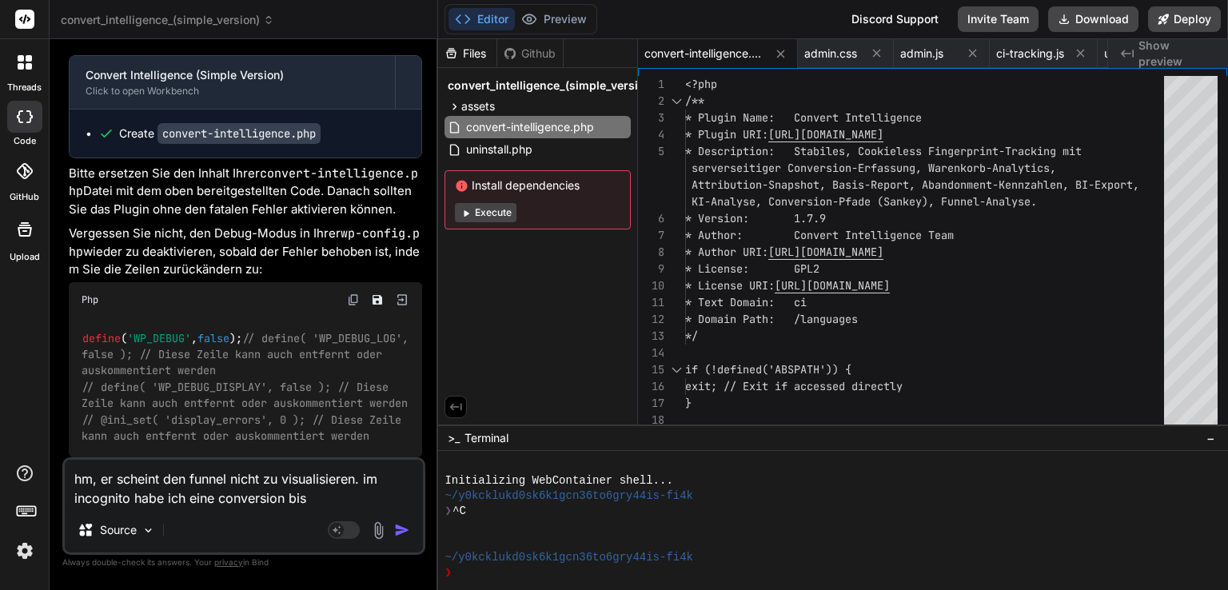
type textarea "hm, er scheint den funnel nicht zu visualisieren. im incognito habe ich eine co…"
type textarea "x"
type textarea "hm, er scheint den funnel nicht zu visualisieren. im incognito habe ich eine co…"
type textarea "x"
type textarea "hm, er scheint den funnel nicht zu visualisieren. im incognito habe ich eine co…"
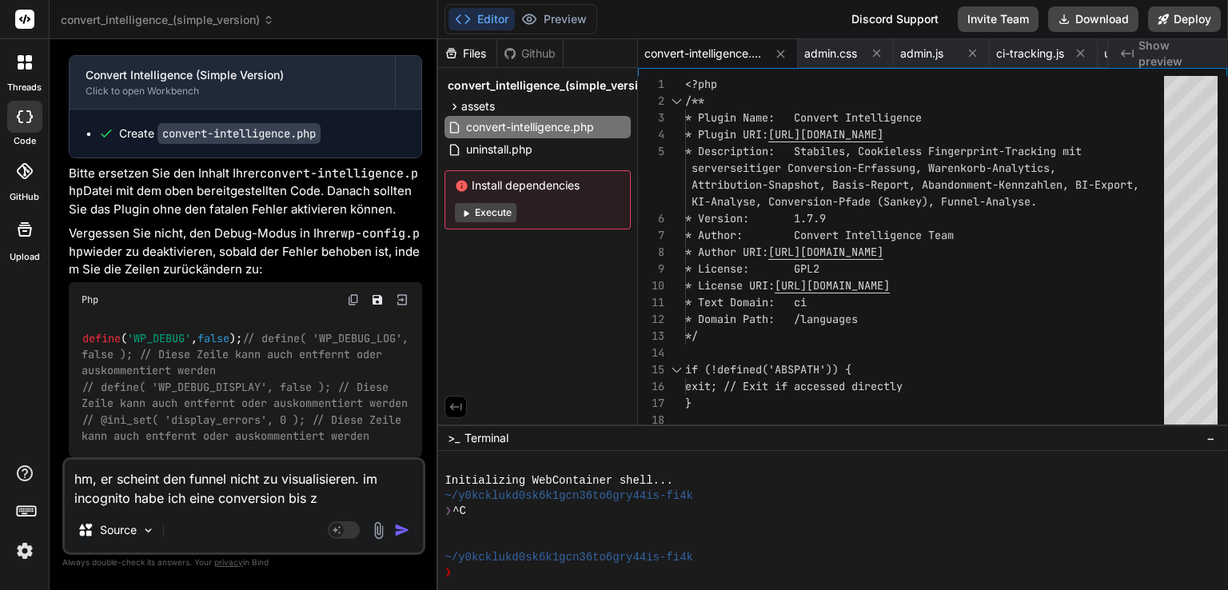
type textarea "x"
type textarea "hm, er scheint den funnel nicht zu visualisieren. im incognito habe ich eine co…"
type textarea "x"
type textarea "hm, er scheint den funnel nicht zu visualisieren. im incognito habe ich eine co…"
type textarea "x"
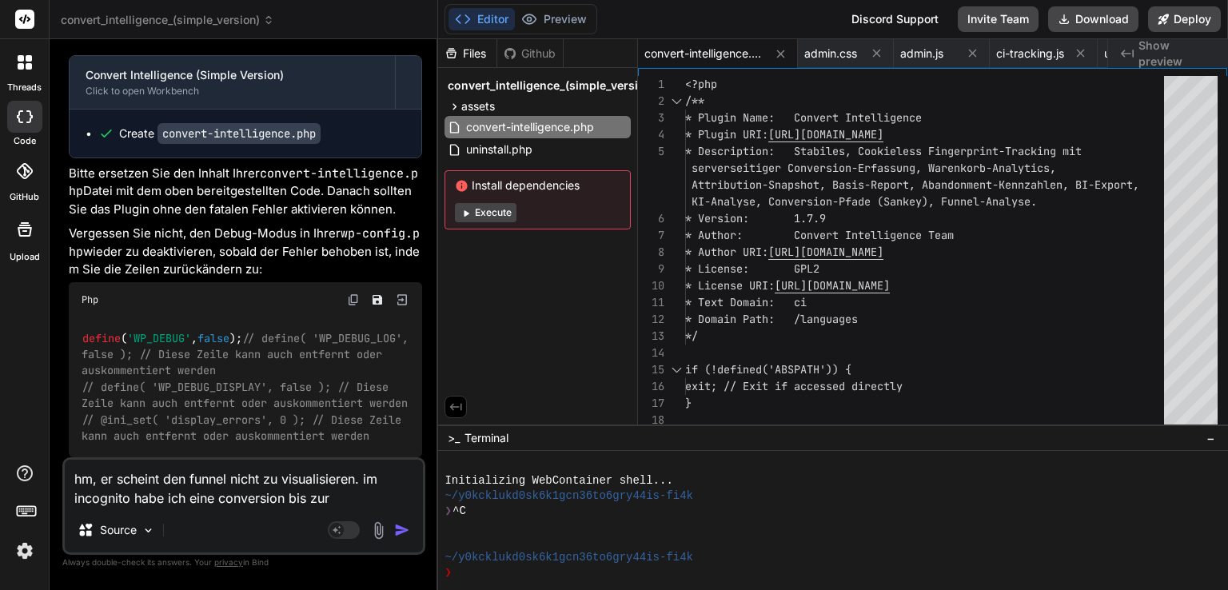
type textarea "hm, er scheint den funnel nicht zu visualisieren. im incognito habe ich eine co…"
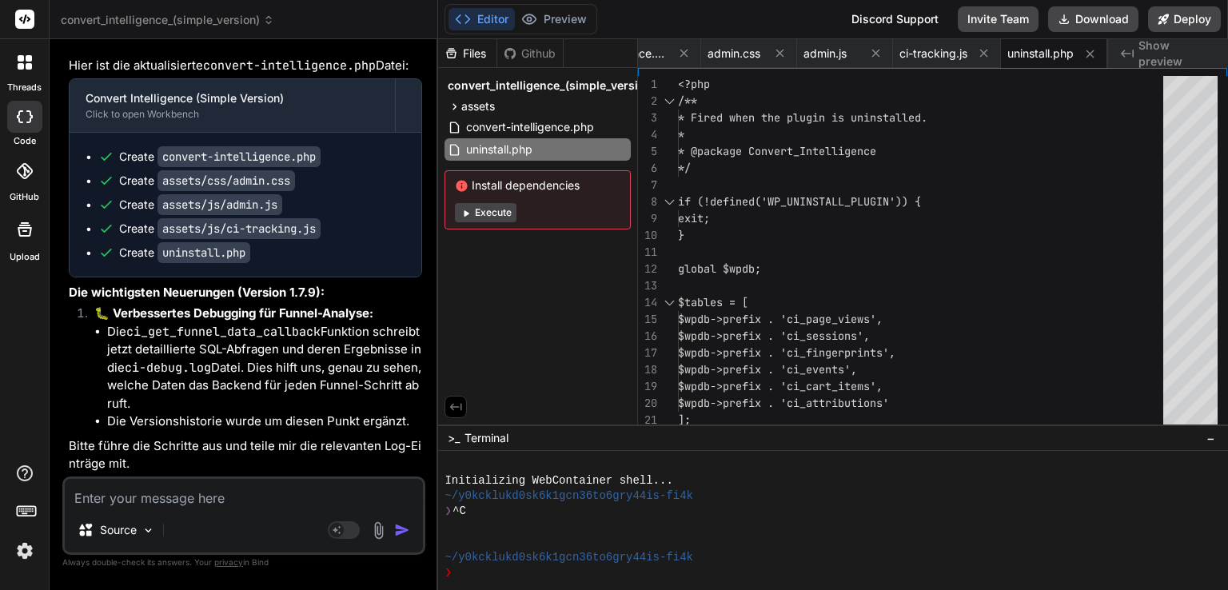
scroll to position [17547, 0]
click at [1078, 21] on button "Download" at bounding box center [1093, 19] width 90 height 26
click at [246, 490] on textarea at bounding box center [244, 493] width 358 height 29
paste textarea "Conversion-Pfade (Sankey-Diagramm)"
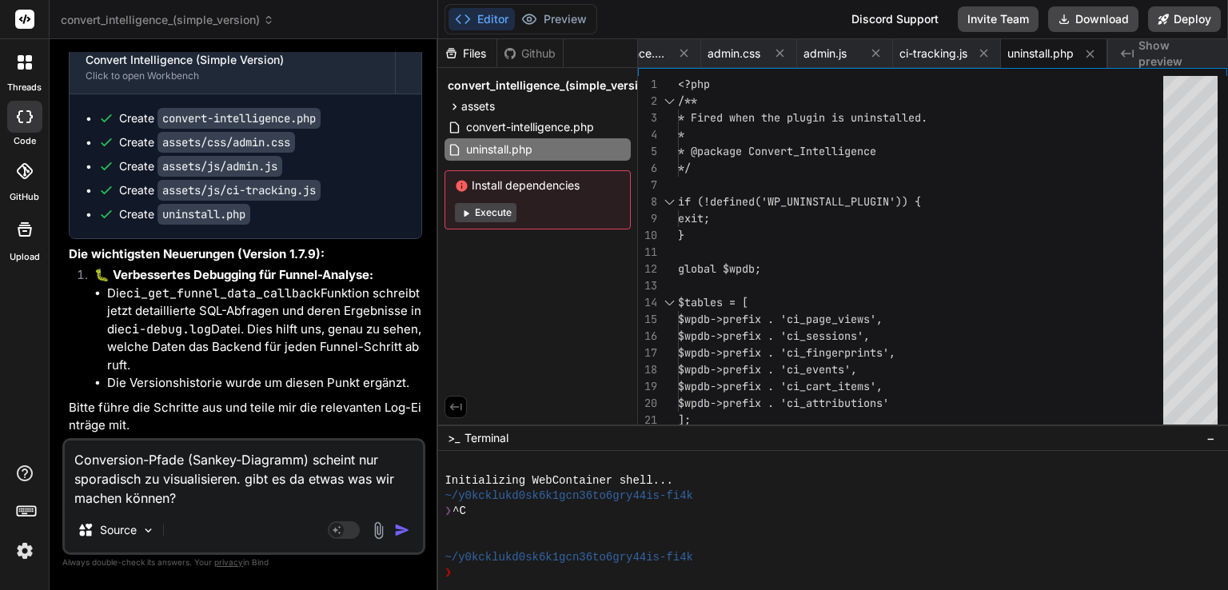
scroll to position [17585, 0]
click at [240, 476] on textarea "Conversion-Pfade (Sankey-Diagramm) scheint nur sporadisch zu visualisieren. gib…" at bounding box center [244, 473] width 358 height 67
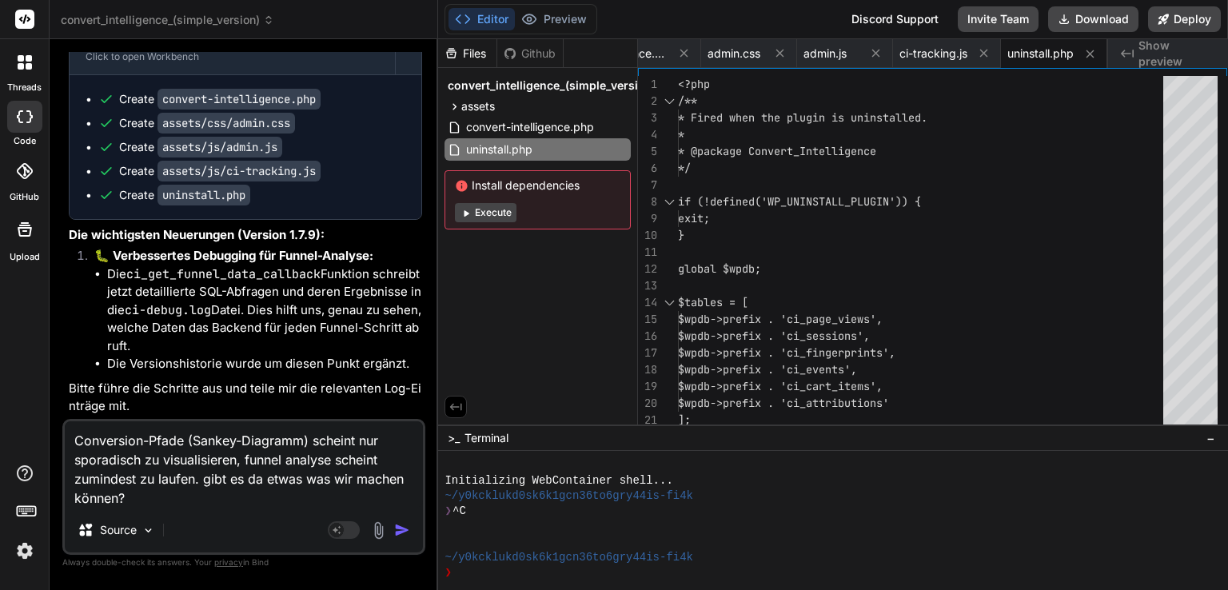
click at [253, 499] on textarea "Conversion-Pfade (Sankey-Diagramm) scheint nur sporadisch zu visualisieren, fun…" at bounding box center [244, 464] width 358 height 86
paste textarea "Log file cleared on [DATE] 14:12:47 [[DATE] 14:13:05] Cart item tracked success…"
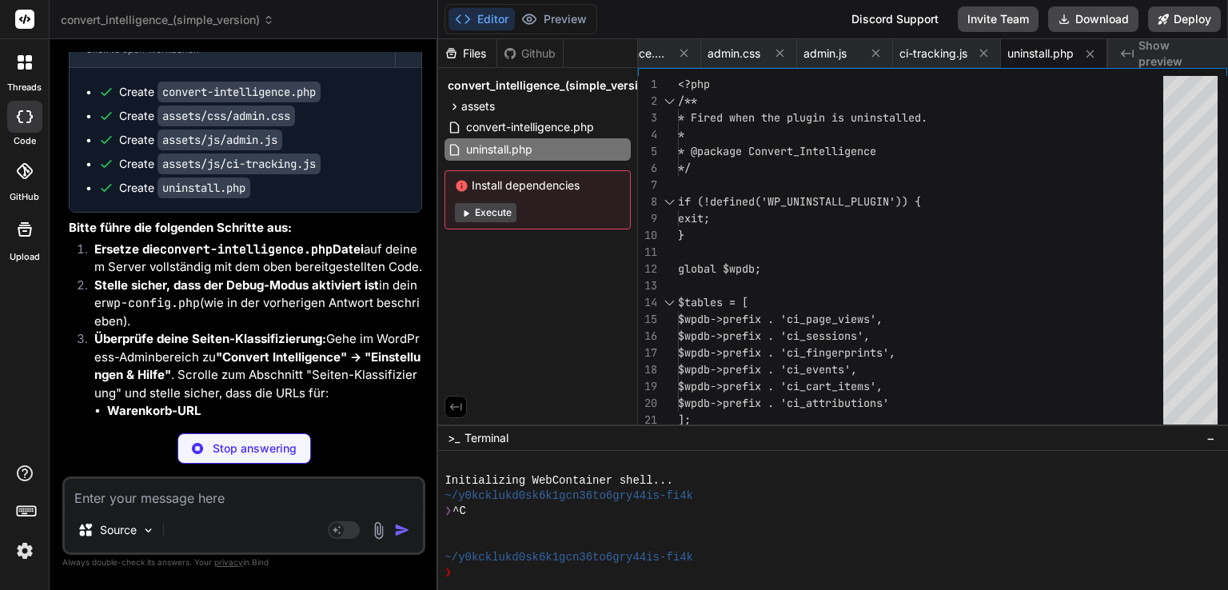
scroll to position [18904, 0]
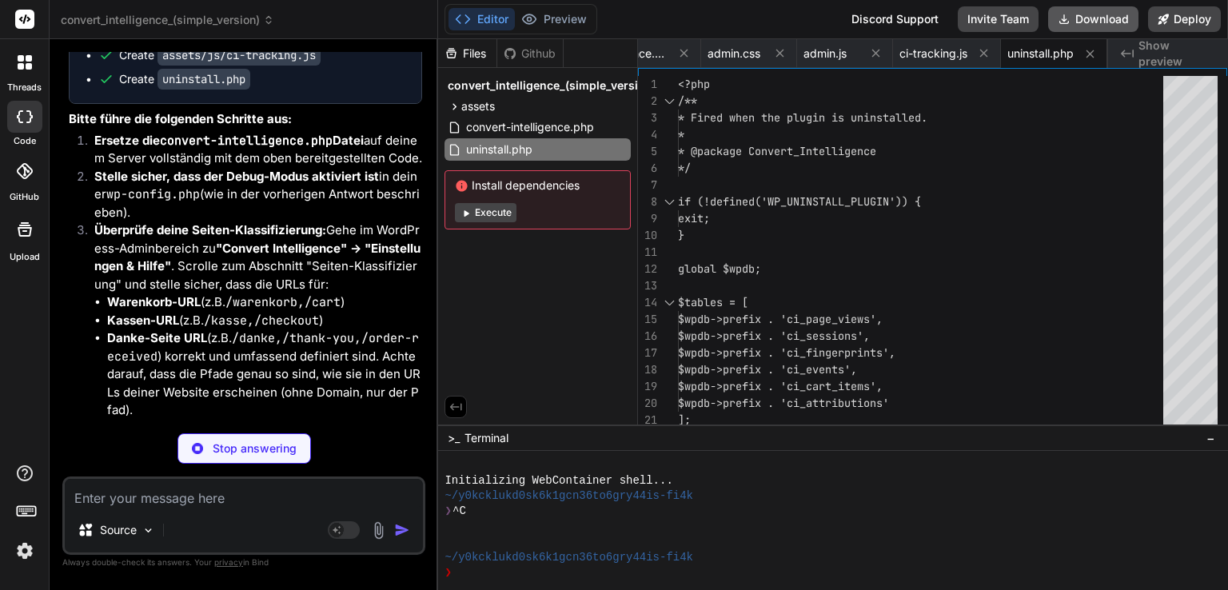
click at [1090, 20] on button "Download" at bounding box center [1093, 19] width 90 height 26
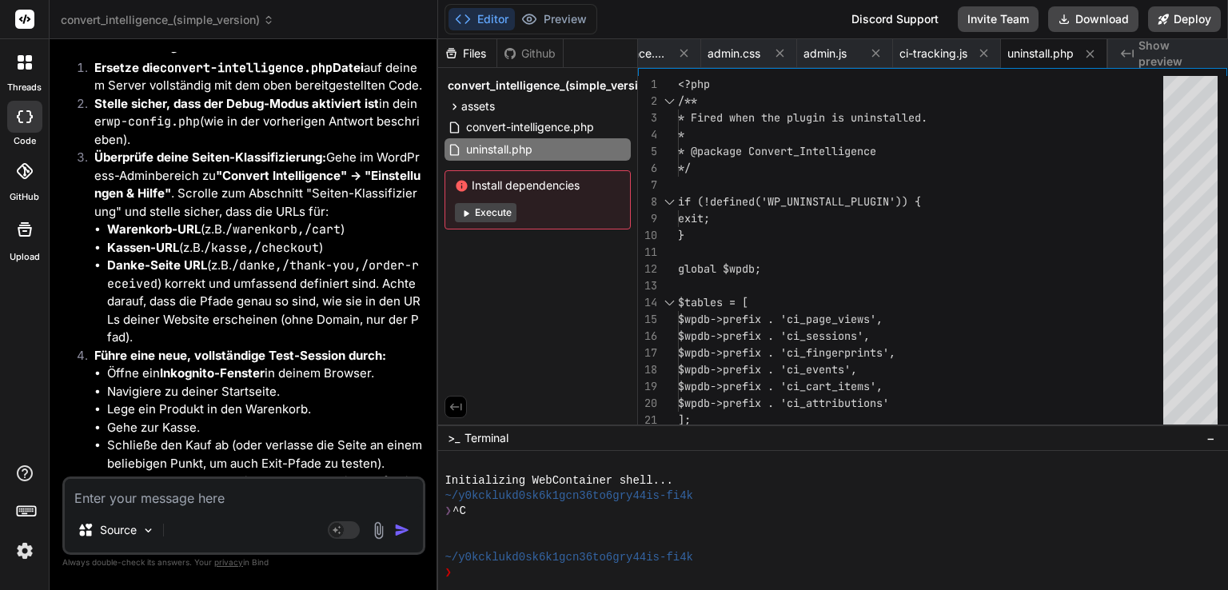
scroll to position [19269, 0]
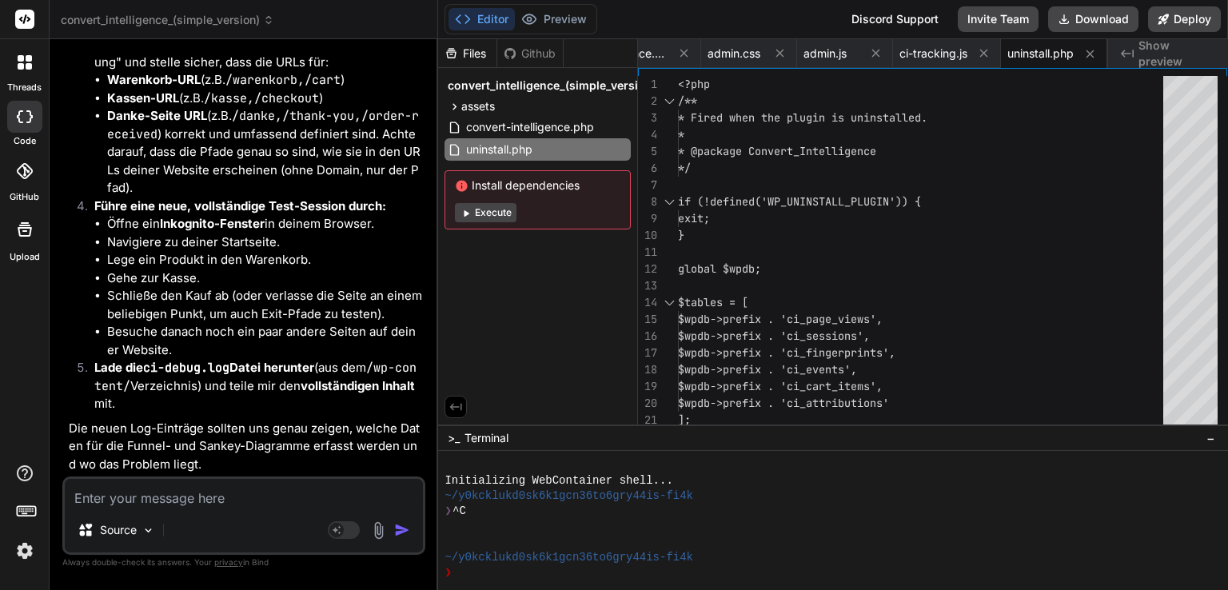
click at [230, 492] on textarea at bounding box center [244, 493] width 358 height 29
click at [324, 504] on textarea "sankey ist da, funnel nicht. hier der log" at bounding box center [244, 493] width 358 height 29
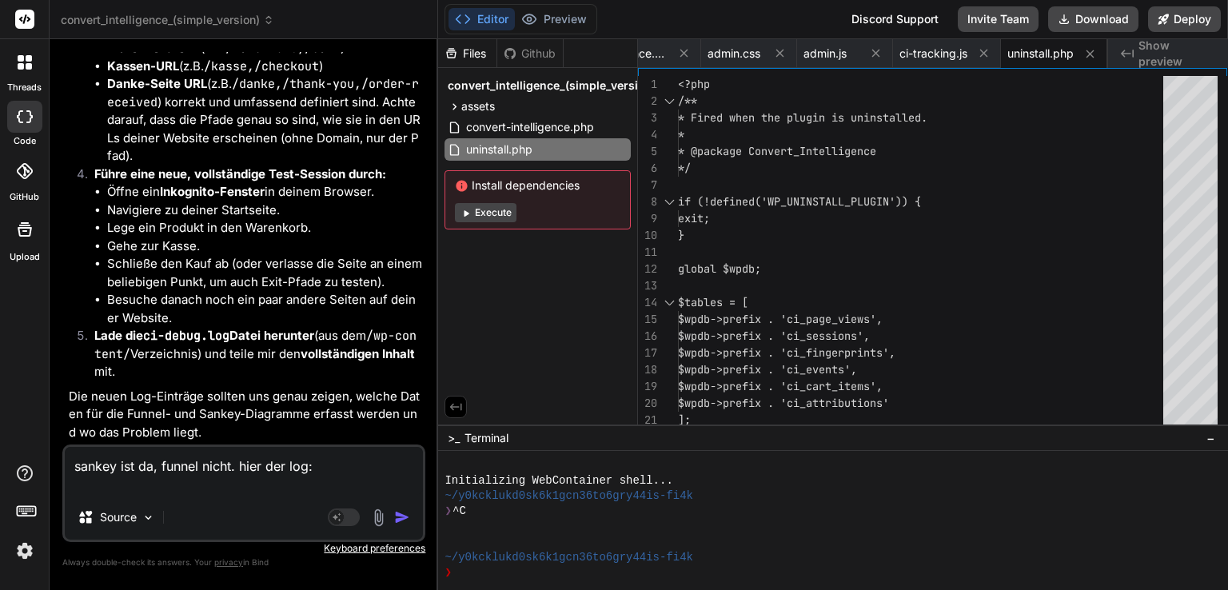
paste textarea "Log file created on [DATE] 14:17:31 [[DATE] 14:17:40] Session cookie set succes…"
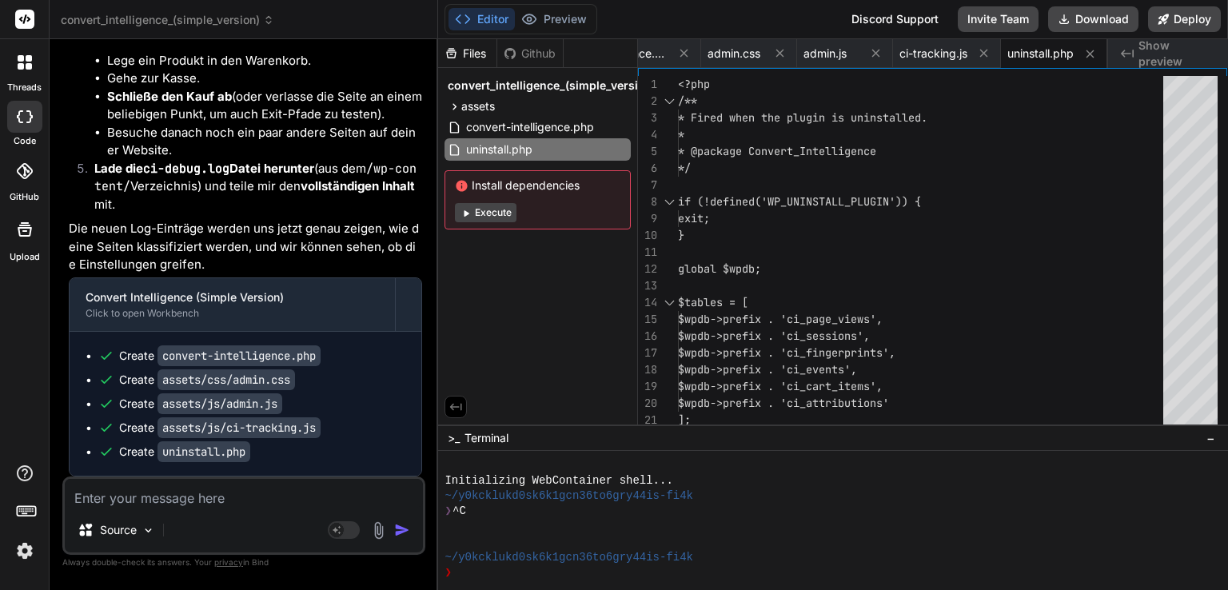
scroll to position [23023, 0]
click at [1102, 26] on button "Download" at bounding box center [1093, 19] width 90 height 26
click at [270, 499] on textarea at bounding box center [244, 493] width 358 height 29
paste textarea "[PERSON_NAME]-Daten für den gewählten Zeitraum gefunden. Stellen Sie sicher, da…"
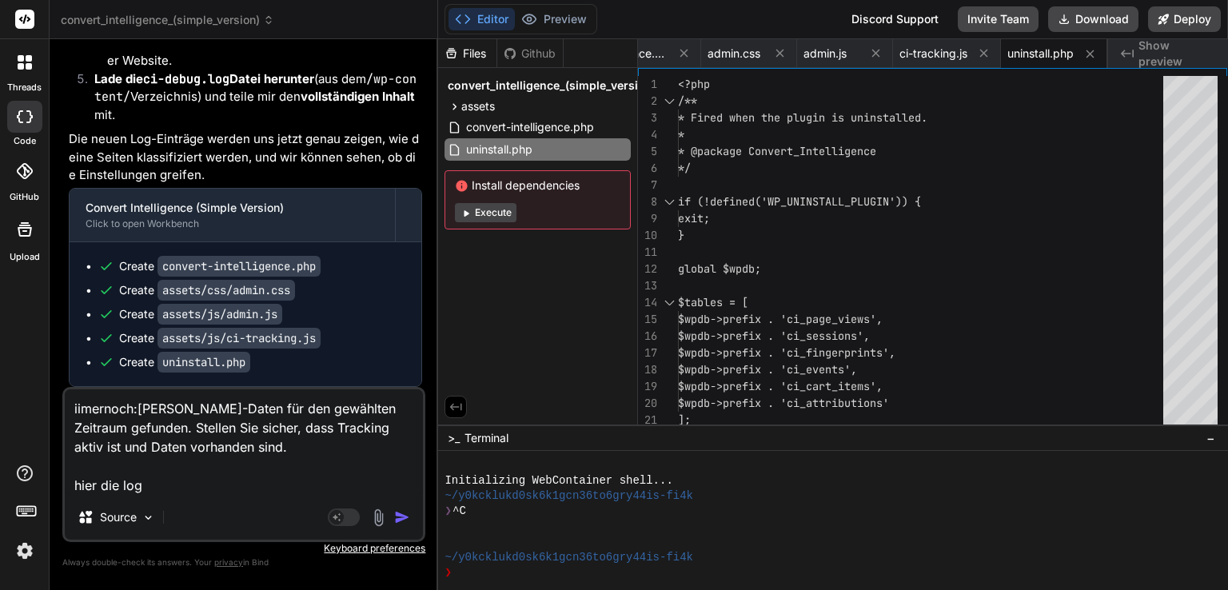
click at [82, 400] on textarea "iimernoch:[PERSON_NAME]-Daten für den gewählten Zeitraum gefunden. Stellen Sie …" at bounding box center [244, 442] width 358 height 106
click at [301, 452] on textarea "immernoch:[PERSON_NAME]-Daten für den gewählten Zeitraum gefunden. Stellen Sie …" at bounding box center [244, 442] width 358 height 106
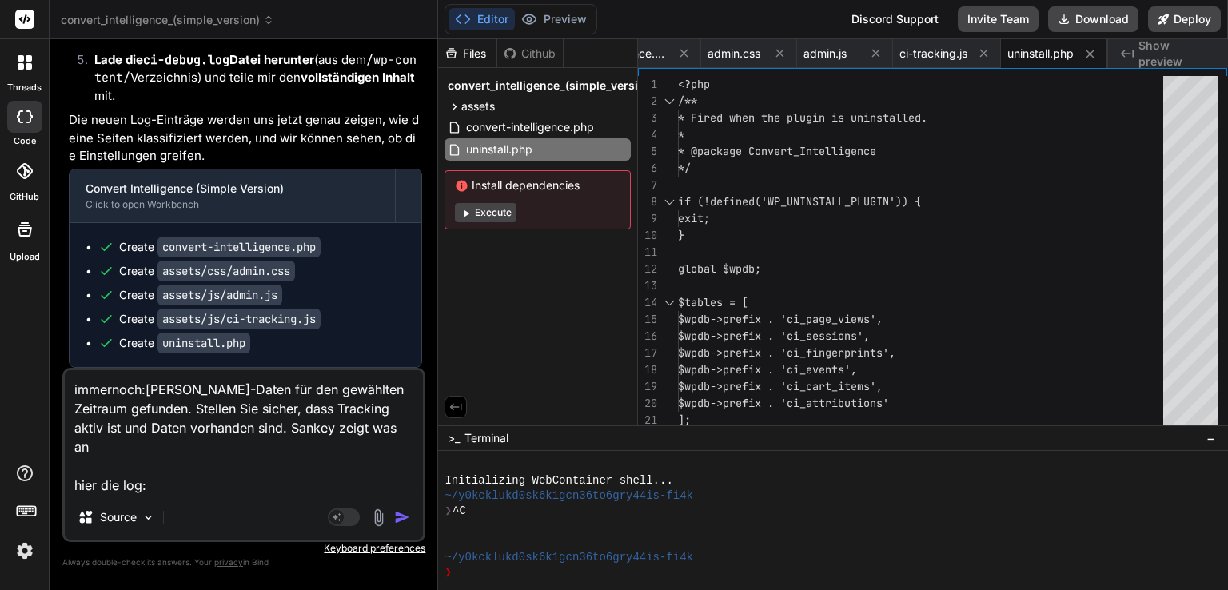
paste textarea "Log file created on [DATE] 14:39:18 [[DATE] 14:40:07] [CI Page Classification D…"
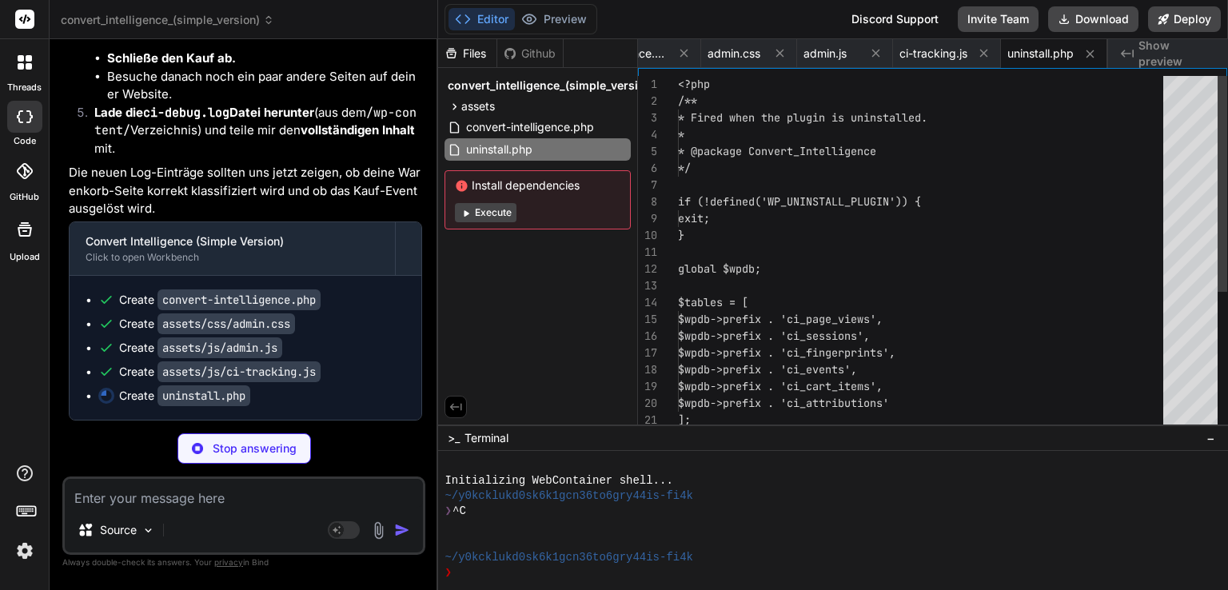
scroll to position [27133, 0]
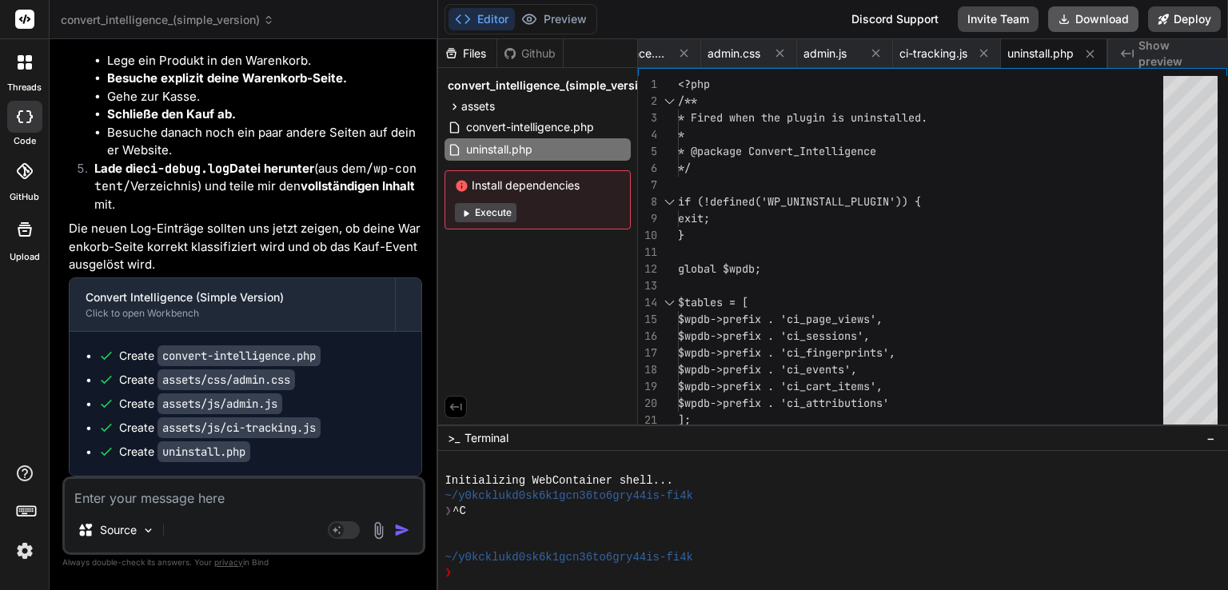
click at [1113, 14] on button "Download" at bounding box center [1093, 19] width 90 height 26
click at [200, 496] on textarea at bounding box center [244, 493] width 358 height 29
paste textarea "Log file created on [DATE] 14:45:26 [[DATE] 14:45:50] [CI Page Classification D…"
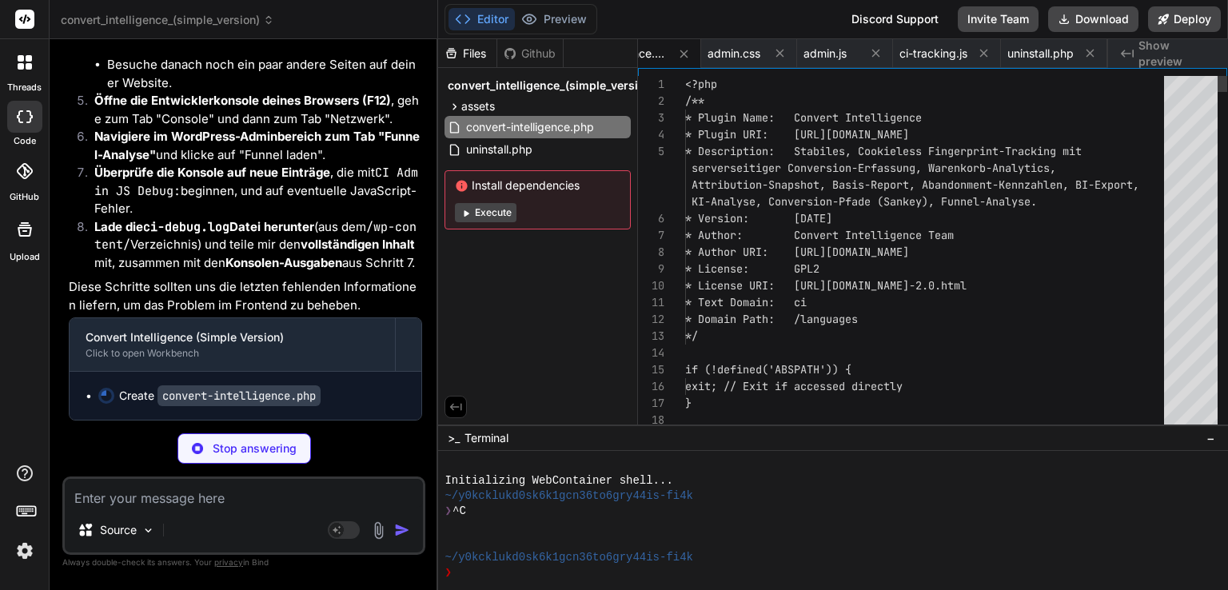
scroll to position [0, 0]
